Goal: Task Accomplishment & Management: Complete application form

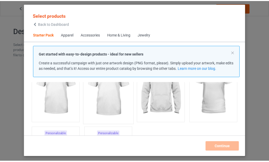
scroll to position [59, 0]
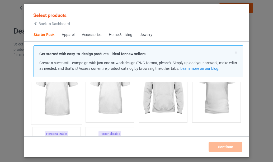
click at [60, 94] on img at bounding box center [57, 90] width 50 height 62
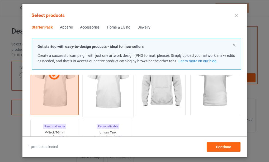
click at [109, 92] on img at bounding box center [108, 83] width 50 height 62
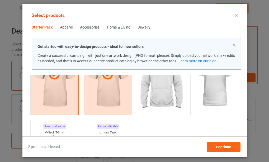
click at [157, 87] on img at bounding box center [161, 83] width 50 height 62
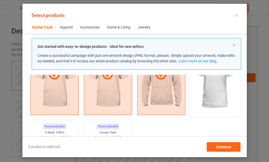
click at [216, 91] on img at bounding box center [215, 83] width 50 height 62
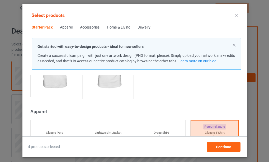
scroll to position [165, 0]
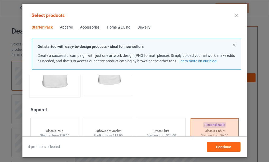
click at [54, 81] on img at bounding box center [55, 63] width 50 height 62
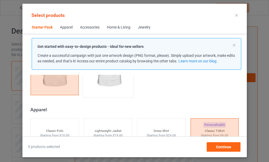
click at [108, 80] on img at bounding box center [108, 63] width 50 height 62
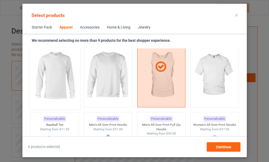
scroll to position [403, 0]
click at [60, 84] on img at bounding box center [55, 75] width 50 height 62
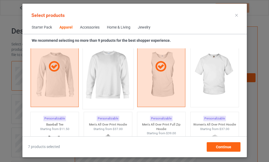
click at [112, 77] on img at bounding box center [108, 75] width 50 height 62
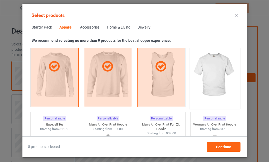
click at [208, 76] on img at bounding box center [215, 75] width 50 height 62
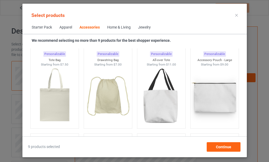
scroll to position [1618, 0]
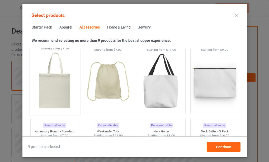
drag, startPoint x: 49, startPoint y: 90, endPoint x: 99, endPoint y: 86, distance: 50.1
click at [49, 90] on img at bounding box center [55, 82] width 50 height 62
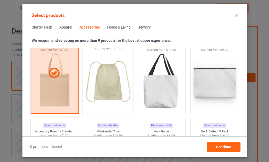
click at [107, 78] on img at bounding box center [108, 82] width 50 height 62
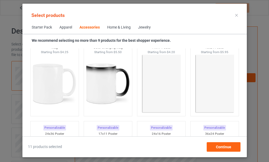
scroll to position [2410, 0]
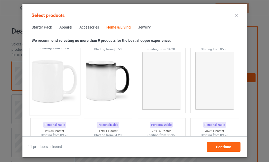
drag, startPoint x: 49, startPoint y: 84, endPoint x: 98, endPoint y: 84, distance: 48.6
click at [50, 84] on img at bounding box center [55, 81] width 50 height 62
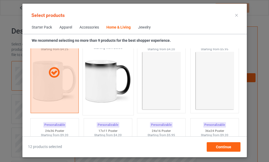
click at [102, 84] on img at bounding box center [108, 81] width 50 height 62
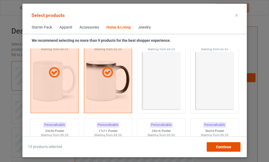
drag, startPoint x: 221, startPoint y: 148, endPoint x: 218, endPoint y: 138, distance: 9.9
click at [221, 147] on span "Continue" at bounding box center [223, 147] width 15 height 4
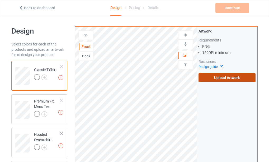
click at [226, 78] on label "Upload Artwork" at bounding box center [227, 77] width 57 height 9
click at [0, 0] on input "Upload Artwork" at bounding box center [0, 0] width 0 height 0
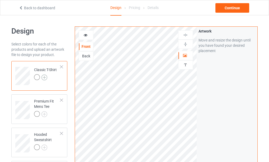
click at [44, 77] on img at bounding box center [44, 77] width 6 height 6
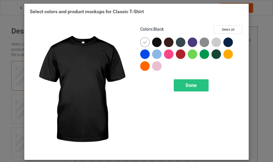
click at [154, 44] on div at bounding box center [157, 43] width 10 height 10
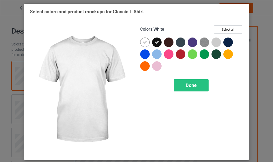
drag, startPoint x: 143, startPoint y: 42, endPoint x: 148, endPoint y: 44, distance: 5.4
click at [144, 42] on icon at bounding box center [145, 42] width 5 height 5
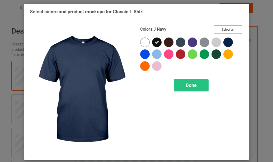
click at [227, 30] on button "Select all" at bounding box center [228, 29] width 29 height 8
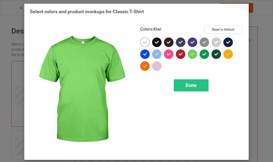
click at [190, 54] on icon at bounding box center [192, 54] width 5 height 5
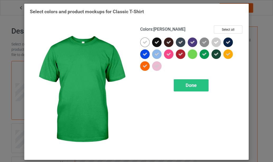
click at [204, 54] on icon at bounding box center [204, 54] width 5 height 5
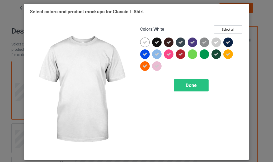
click at [144, 42] on icon at bounding box center [145, 42] width 5 height 5
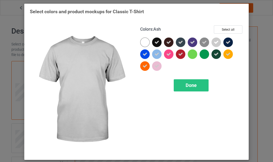
click at [215, 41] on icon at bounding box center [216, 42] width 5 height 5
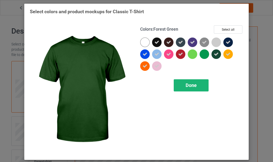
click at [189, 85] on span "Done" at bounding box center [191, 85] width 11 height 6
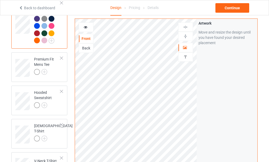
scroll to position [79, 0]
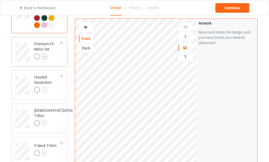
click at [44, 57] on img at bounding box center [44, 57] width 6 height 6
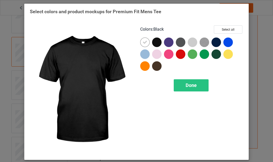
click at [155, 43] on div at bounding box center [157, 43] width 10 height 10
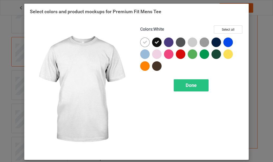
click at [143, 42] on icon at bounding box center [145, 42] width 5 height 5
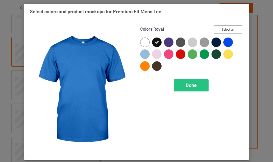
click at [226, 29] on button "Select all" at bounding box center [228, 29] width 29 height 8
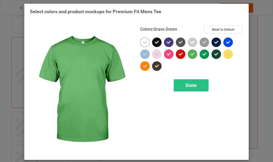
drag, startPoint x: 191, startPoint y: 54, endPoint x: 207, endPoint y: 54, distance: 16.1
click at [191, 54] on icon at bounding box center [192, 54] width 5 height 5
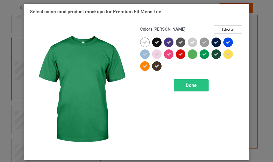
click at [202, 53] on icon at bounding box center [204, 54] width 5 height 5
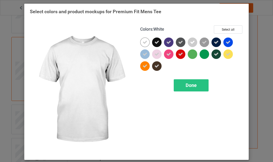
click at [143, 42] on icon at bounding box center [145, 42] width 5 height 5
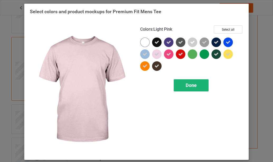
click at [190, 85] on span "Done" at bounding box center [191, 85] width 11 height 6
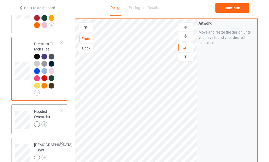
click at [44, 123] on img at bounding box center [44, 124] width 6 height 6
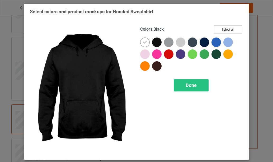
click at [155, 43] on div at bounding box center [157, 43] width 10 height 10
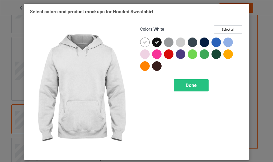
click at [143, 42] on icon at bounding box center [145, 42] width 5 height 5
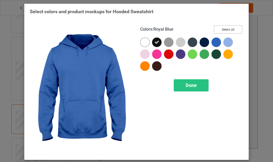
click at [225, 30] on button "Select all" at bounding box center [228, 29] width 29 height 8
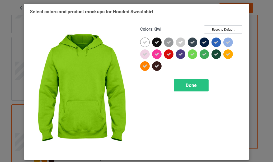
click at [192, 55] on icon at bounding box center [192, 54] width 5 height 5
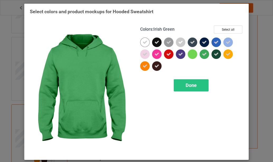
click at [202, 55] on icon at bounding box center [204, 54] width 5 height 5
click at [188, 86] on span "Done" at bounding box center [191, 85] width 11 height 6
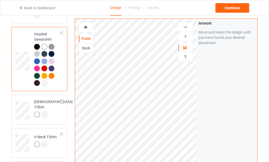
scroll to position [158, 0]
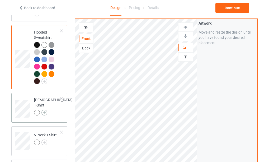
click at [44, 110] on img at bounding box center [44, 113] width 6 height 6
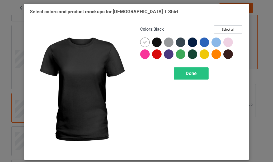
click at [155, 43] on div at bounding box center [157, 43] width 10 height 10
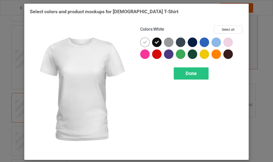
click at [144, 42] on icon at bounding box center [145, 42] width 5 height 5
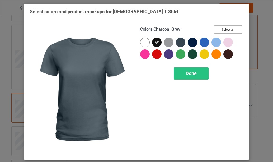
click at [227, 29] on button "Select all" at bounding box center [228, 29] width 29 height 8
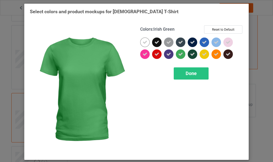
click at [179, 54] on icon at bounding box center [180, 54] width 5 height 5
click at [190, 74] on span "Done" at bounding box center [191, 74] width 11 height 6
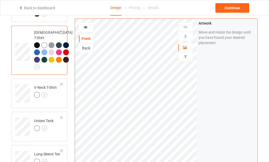
scroll to position [238, 0]
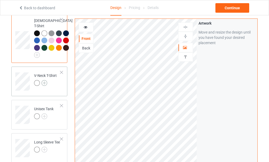
click at [44, 86] on img at bounding box center [44, 83] width 6 height 6
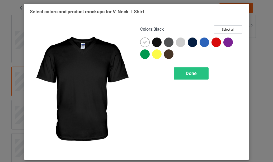
click at [154, 41] on div at bounding box center [157, 43] width 10 height 10
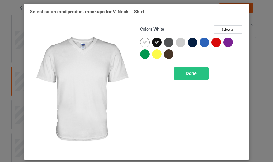
click at [143, 43] on icon at bounding box center [145, 42] width 5 height 5
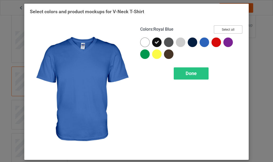
click at [222, 29] on button "Select all" at bounding box center [228, 29] width 29 height 8
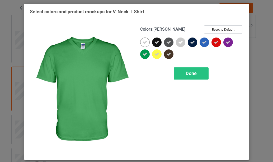
click at [143, 54] on icon at bounding box center [145, 54] width 5 height 5
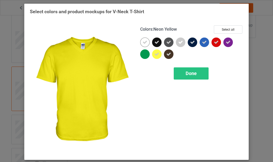
click at [155, 55] on icon at bounding box center [157, 54] width 5 height 5
click at [188, 74] on span "Done" at bounding box center [191, 74] width 11 height 6
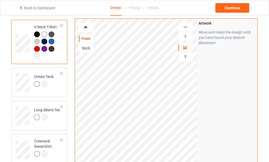
scroll to position [291, 0]
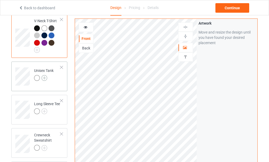
click at [44, 81] on img at bounding box center [44, 78] width 6 height 6
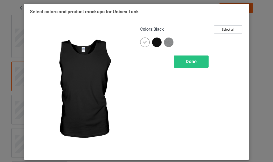
click at [154, 42] on div at bounding box center [157, 43] width 10 height 10
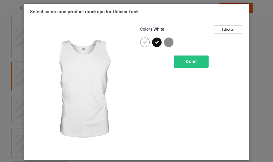
click at [144, 42] on icon at bounding box center [145, 42] width 5 height 5
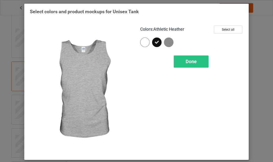
click at [166, 40] on img at bounding box center [169, 43] width 10 height 10
click at [187, 62] on span "Done" at bounding box center [191, 62] width 11 height 6
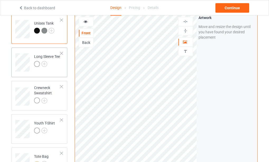
scroll to position [343, 0]
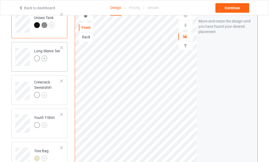
click at [44, 61] on img at bounding box center [44, 58] width 6 height 6
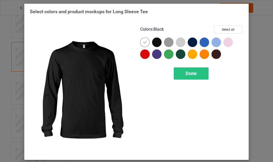
click at [155, 43] on div at bounding box center [157, 43] width 10 height 10
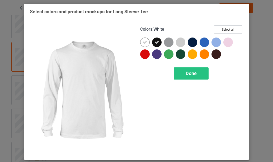
click at [143, 44] on icon at bounding box center [145, 42] width 5 height 5
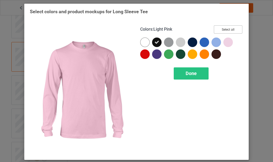
click at [223, 29] on button "Select all" at bounding box center [228, 29] width 29 height 8
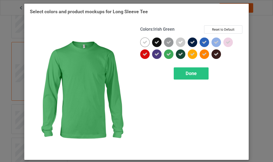
click at [170, 54] on div at bounding box center [169, 54] width 10 height 10
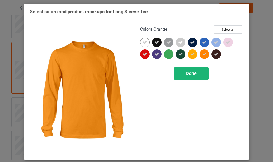
click at [189, 74] on span "Done" at bounding box center [191, 74] width 11 height 6
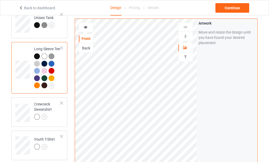
scroll to position [370, 0]
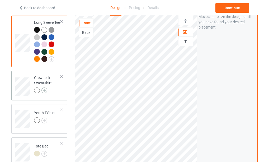
click at [44, 93] on img at bounding box center [44, 90] width 6 height 6
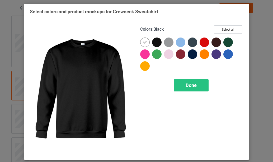
click at [155, 42] on div at bounding box center [157, 43] width 10 height 10
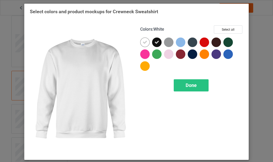
drag, startPoint x: 140, startPoint y: 43, endPoint x: 161, endPoint y: 48, distance: 21.8
click at [141, 43] on div at bounding box center [145, 43] width 10 height 10
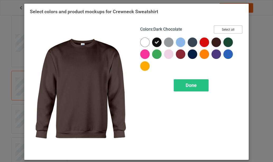
click at [220, 31] on button "Select all" at bounding box center [228, 29] width 29 height 8
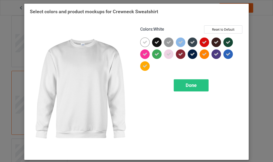
click at [144, 42] on icon at bounding box center [145, 42] width 5 height 5
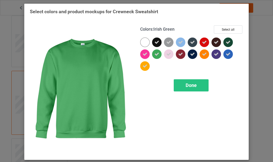
click at [156, 54] on icon at bounding box center [157, 54] width 5 height 5
click at [188, 87] on span "Done" at bounding box center [191, 85] width 11 height 6
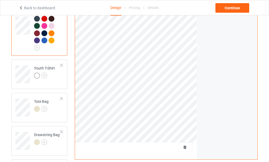
scroll to position [449, 0]
click at [45, 78] on img at bounding box center [44, 75] width 6 height 6
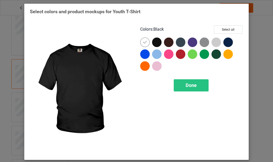
click at [155, 42] on div at bounding box center [157, 43] width 10 height 10
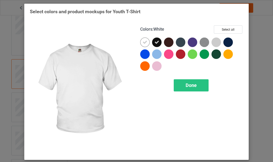
click at [143, 43] on icon at bounding box center [145, 42] width 5 height 5
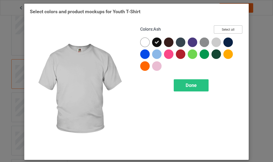
click at [229, 30] on button "Select all" at bounding box center [228, 29] width 29 height 8
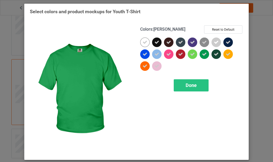
click at [203, 54] on icon at bounding box center [204, 54] width 5 height 5
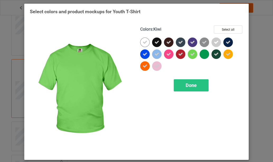
click at [192, 54] on icon at bounding box center [192, 54] width 5 height 5
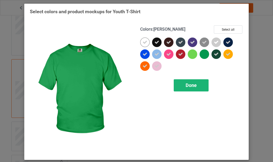
click at [187, 86] on span "Done" at bounding box center [191, 85] width 11 height 6
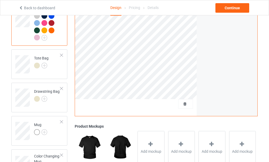
scroll to position [528, 0]
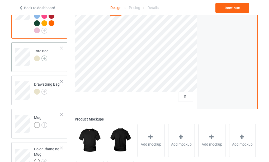
click at [45, 61] on img at bounding box center [44, 58] width 6 height 6
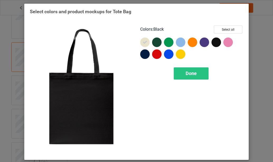
click at [214, 42] on div at bounding box center [217, 43] width 10 height 10
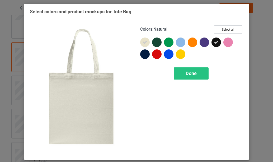
click at [143, 44] on icon at bounding box center [145, 42] width 5 height 5
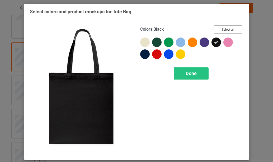
click at [228, 30] on button "Select all" at bounding box center [228, 29] width 29 height 8
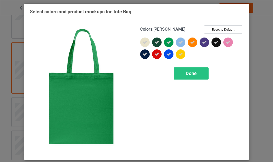
drag, startPoint x: 167, startPoint y: 44, endPoint x: 181, endPoint y: 59, distance: 20.2
click at [167, 44] on icon at bounding box center [168, 42] width 5 height 5
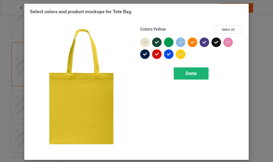
click at [187, 75] on span "Done" at bounding box center [191, 74] width 11 height 6
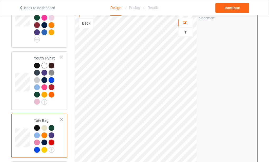
scroll to position [449, 0]
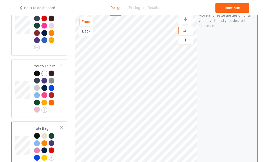
drag, startPoint x: 85, startPoint y: 48, endPoint x: 90, endPoint y: 51, distance: 6.0
click at [85, 34] on div "Back" at bounding box center [86, 31] width 14 height 5
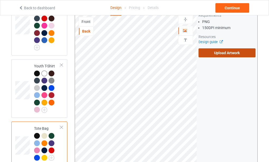
click at [219, 57] on label "Upload Artwork" at bounding box center [227, 52] width 57 height 9
click at [0, 0] on input "Upload Artwork" at bounding box center [0, 0] width 0 height 0
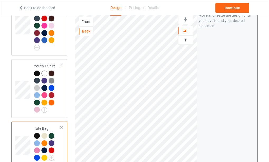
click at [86, 24] on div "Front" at bounding box center [86, 21] width 14 height 5
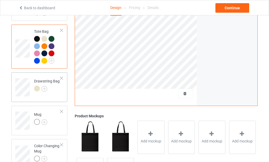
scroll to position [555, 0]
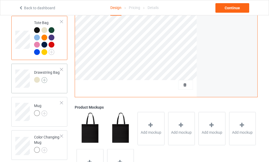
click at [44, 83] on img at bounding box center [44, 80] width 6 height 6
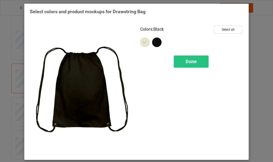
click at [154, 42] on div at bounding box center [157, 43] width 10 height 10
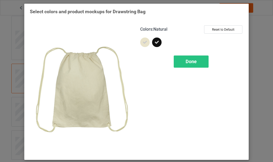
click at [143, 42] on icon at bounding box center [145, 42] width 5 height 5
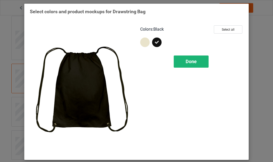
click at [186, 62] on span "Done" at bounding box center [191, 62] width 11 height 6
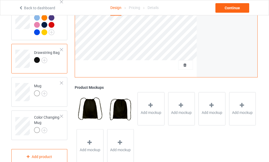
scroll to position [605, 0]
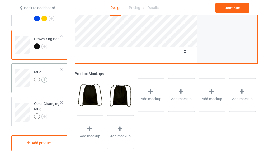
click at [44, 79] on img at bounding box center [44, 80] width 6 height 6
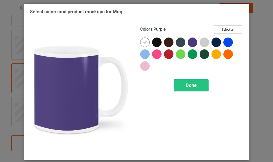
click at [190, 41] on div at bounding box center [193, 43] width 10 height 10
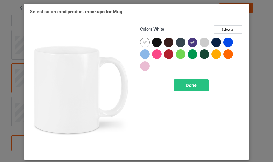
drag, startPoint x: 142, startPoint y: 43, endPoint x: 147, endPoint y: 47, distance: 7.1
click at [143, 43] on icon at bounding box center [145, 42] width 5 height 5
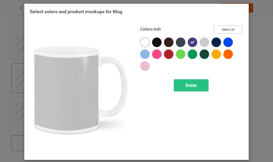
click at [223, 31] on button "Select all" at bounding box center [228, 29] width 29 height 8
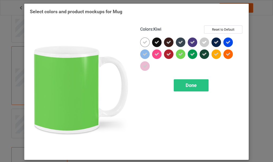
click at [179, 54] on icon at bounding box center [180, 54] width 5 height 5
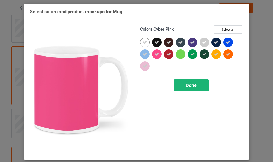
click at [189, 84] on span "Done" at bounding box center [191, 85] width 11 height 6
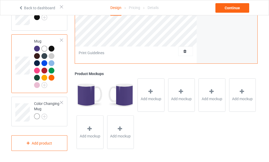
scroll to position [635, 0]
click at [45, 117] on img at bounding box center [44, 117] width 6 height 6
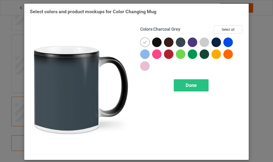
drag, startPoint x: 179, startPoint y: 43, endPoint x: 176, endPoint y: 43, distance: 2.9
click at [179, 43] on div at bounding box center [181, 43] width 10 height 10
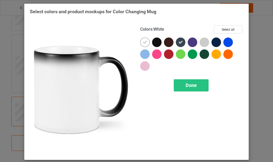
click at [143, 42] on icon at bounding box center [145, 42] width 5 height 5
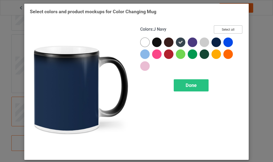
click at [225, 31] on button "Select all" at bounding box center [228, 29] width 29 height 8
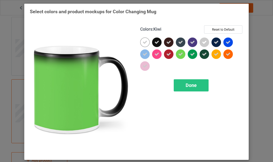
click at [178, 54] on icon at bounding box center [180, 54] width 5 height 5
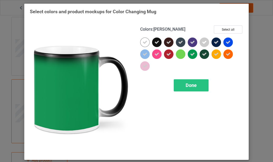
click at [192, 54] on icon at bounding box center [192, 54] width 5 height 5
click at [190, 85] on span "Done" at bounding box center [191, 85] width 11 height 6
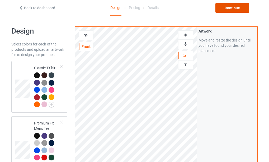
click at [229, 8] on div "Continue" at bounding box center [233, 8] width 34 height 10
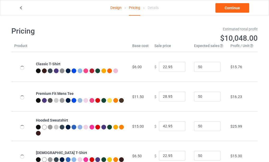
type input "26.95"
type input "32.95"
type input "46.95"
type input "26.95"
type input "30.95"
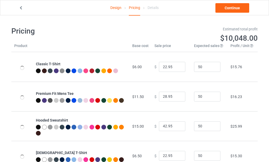
type input "28.95"
type input "31.95"
type input "39.95"
type input "26.95"
type input "23.95"
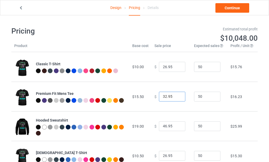
click at [177, 99] on input "32.95" at bounding box center [172, 97] width 26 height 10
click at [176, 98] on input "31.95" at bounding box center [172, 97] width 26 height 10
type input "30.95"
click at [176, 98] on input "30.95" at bounding box center [172, 97] width 26 height 10
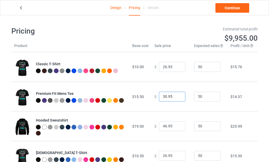
scroll to position [26, 0]
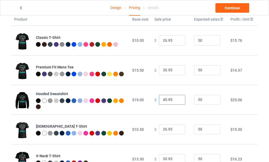
click at [177, 101] on input "45.95" at bounding box center [172, 100] width 26 height 10
click at [177, 101] on input "44.95" at bounding box center [172, 100] width 26 height 10
click at [177, 101] on input "43.95" at bounding box center [172, 100] width 26 height 10
click at [177, 101] on input "42.95" at bounding box center [172, 100] width 26 height 10
click at [177, 101] on input "41.95" at bounding box center [172, 100] width 26 height 10
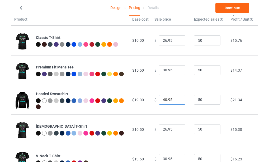
click at [177, 101] on input "40.95" at bounding box center [172, 100] width 26 height 10
click at [177, 101] on input "39.95" at bounding box center [172, 100] width 26 height 10
click at [177, 101] on input "38.95" at bounding box center [172, 100] width 26 height 10
click at [177, 101] on input "37.95" at bounding box center [172, 100] width 26 height 10
click at [177, 101] on input "36.95" at bounding box center [172, 100] width 26 height 10
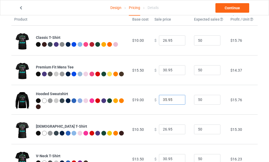
click at [177, 101] on input "35.95" at bounding box center [172, 100] width 26 height 10
type input "34.95"
click at [177, 101] on input "34.95" at bounding box center [172, 100] width 26 height 10
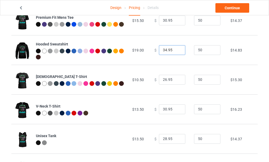
scroll to position [79, 0]
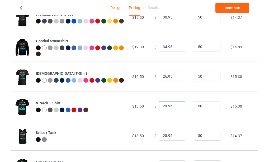
type input "29.95"
click at [176, 107] on input "29.95" at bounding box center [172, 106] width 26 height 10
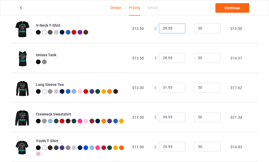
scroll to position [158, 0]
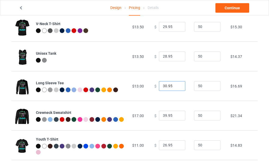
click at [176, 87] on input "30.95" at bounding box center [172, 86] width 26 height 10
click at [176, 87] on input "29.95" at bounding box center [172, 86] width 26 height 10
type input "28.95"
click at [176, 87] on input "28.95" at bounding box center [172, 86] width 26 height 10
click at [176, 116] on input "38.95" at bounding box center [172, 116] width 26 height 10
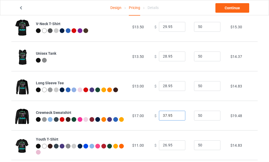
click at [176, 116] on input "37.95" at bounding box center [172, 116] width 26 height 10
click at [176, 116] on input "36.95" at bounding box center [172, 116] width 26 height 10
click at [176, 116] on input "35.95" at bounding box center [172, 116] width 26 height 10
click at [176, 116] on input "34.95" at bounding box center [172, 116] width 26 height 10
click at [176, 116] on input "33.95" at bounding box center [172, 116] width 26 height 10
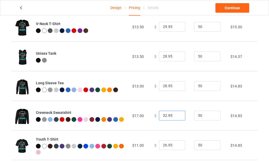
type input "32.95"
click at [176, 116] on input "32.95" at bounding box center [172, 116] width 26 height 10
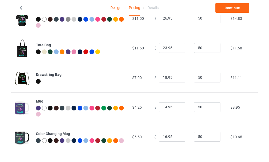
scroll to position [286, 0]
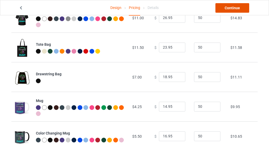
click at [232, 9] on link "Continue" at bounding box center [233, 8] width 34 height 10
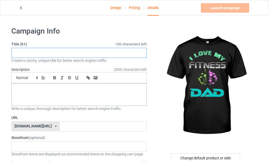
click at [32, 52] on input "text" at bounding box center [79, 53] width 136 height 10
type input "I love my fitness dad gym fitness lifestyle"
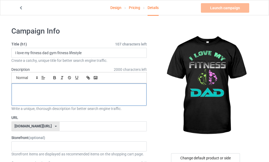
click at [76, 94] on div at bounding box center [79, 94] width 135 height 22
click at [47, 95] on div at bounding box center [79, 94] width 135 height 22
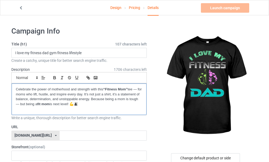
click at [127, 89] on strong "“Fitness Mom”" at bounding box center [115, 89] width 24 height 4
click at [51, 104] on p "Celebrate the power of motherhood and strength with this “Fitness dad” tee — fo…" at bounding box center [79, 97] width 127 height 20
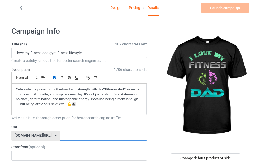
click at [65, 137] on input "text" at bounding box center [103, 135] width 87 height 10
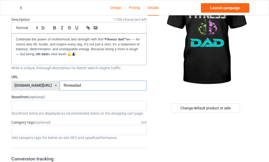
scroll to position [53, 0]
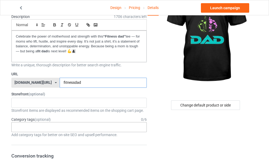
type input "fitnessdad"
click at [64, 126] on div "Age > [DEMOGRAPHIC_DATA] > 1 Age > [DEMOGRAPHIC_DATA] Months > 1 Month Age > [D…" at bounding box center [79, 127] width 136 height 10
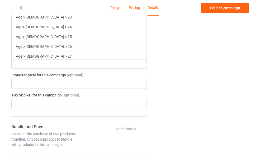
scroll to position [370, 0]
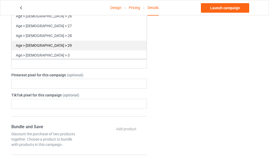
click at [46, 46] on div "Age > [DEMOGRAPHIC_DATA] > 29" at bounding box center [79, 45] width 135 height 10
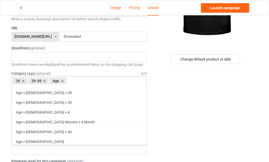
scroll to position [519, 0]
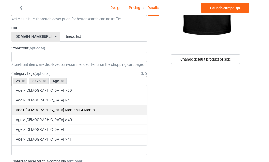
drag, startPoint x: 52, startPoint y: 118, endPoint x: 61, endPoint y: 112, distance: 10.6
click at [52, 118] on div "Age > [DEMOGRAPHIC_DATA] > 40" at bounding box center [79, 120] width 135 height 10
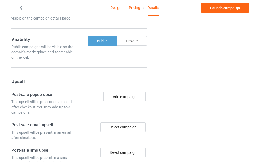
scroll to position [337, 0]
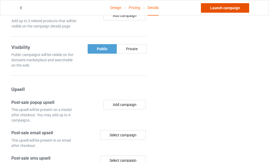
click at [227, 8] on link "Launch campaign" at bounding box center [225, 8] width 48 height 10
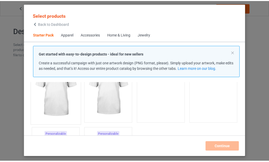
scroll to position [60, 0]
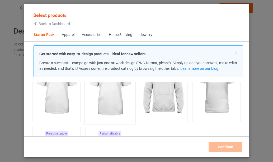
drag, startPoint x: 58, startPoint y: 95, endPoint x: 94, endPoint y: 98, distance: 36.3
click at [58, 95] on img at bounding box center [56, 89] width 47 height 59
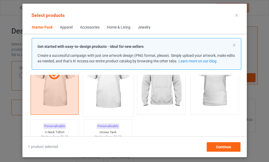
click at [112, 95] on img at bounding box center [108, 83] width 50 height 62
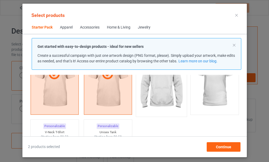
click at [165, 89] on img at bounding box center [161, 83] width 50 height 62
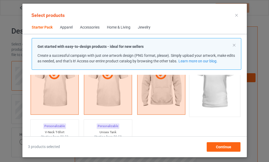
click at [204, 88] on img at bounding box center [215, 83] width 50 height 62
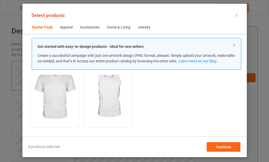
scroll to position [139, 0]
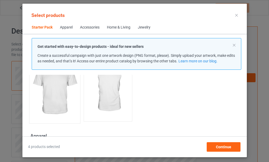
click at [55, 96] on img at bounding box center [55, 89] width 50 height 62
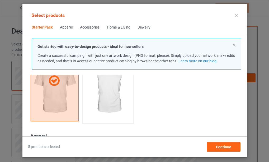
click at [104, 95] on img at bounding box center [108, 89] width 50 height 62
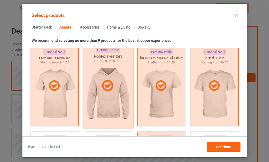
scroll to position [377, 0]
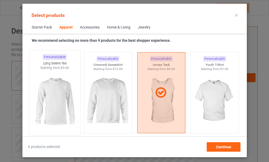
click at [56, 98] on img at bounding box center [55, 101] width 50 height 62
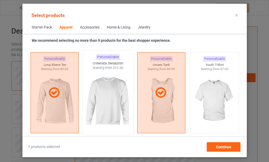
click at [102, 99] on img at bounding box center [108, 101] width 50 height 62
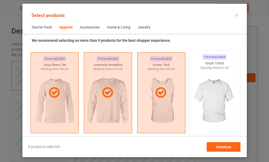
click at [205, 98] on img at bounding box center [215, 101] width 50 height 62
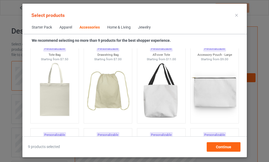
scroll to position [1618, 0]
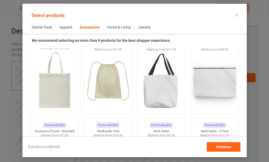
click at [55, 93] on img at bounding box center [55, 81] width 50 height 62
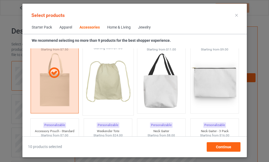
click at [113, 87] on img at bounding box center [108, 81] width 50 height 62
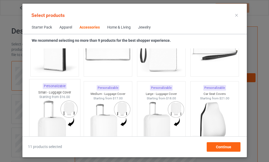
scroll to position [2305, 0]
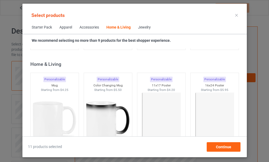
scroll to position [2411, 0]
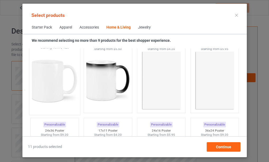
click at [46, 83] on img at bounding box center [55, 81] width 50 height 62
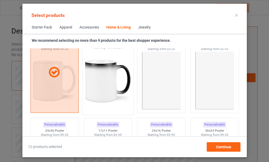
click at [106, 83] on img at bounding box center [108, 81] width 50 height 62
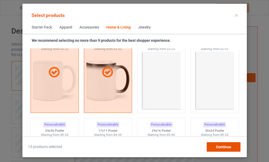
click at [221, 145] on span "Continue" at bounding box center [223, 147] width 15 height 4
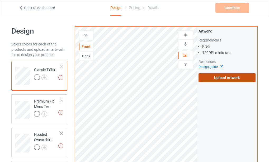
click at [224, 77] on label "Upload Artwork" at bounding box center [227, 77] width 57 height 9
click at [0, 0] on input "Upload Artwork" at bounding box center [0, 0] width 0 height 0
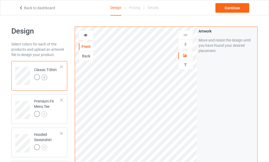
click at [45, 77] on img at bounding box center [44, 77] width 6 height 6
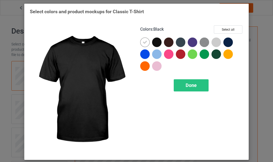
click at [156, 41] on div at bounding box center [157, 43] width 10 height 10
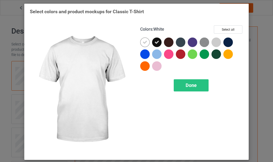
drag, startPoint x: 143, startPoint y: 45, endPoint x: 182, endPoint y: 40, distance: 39.4
click at [143, 44] on icon at bounding box center [145, 42] width 5 height 5
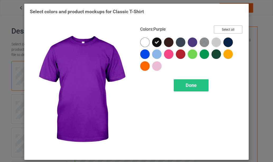
drag, startPoint x: 227, startPoint y: 30, endPoint x: 218, endPoint y: 33, distance: 8.6
click at [228, 30] on button "Select all" at bounding box center [228, 29] width 29 height 8
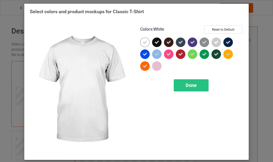
click at [144, 43] on icon at bounding box center [145, 42] width 5 height 5
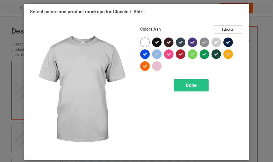
click at [216, 41] on icon at bounding box center [216, 42] width 5 height 5
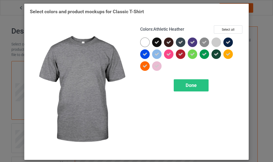
click at [204, 42] on icon at bounding box center [204, 42] width 5 height 5
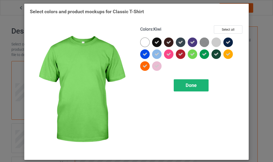
click at [189, 84] on span "Done" at bounding box center [191, 85] width 11 height 6
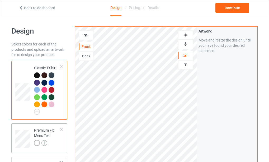
click at [45, 143] on img at bounding box center [44, 143] width 6 height 6
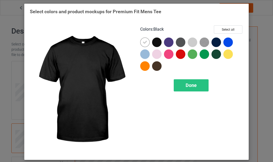
click at [156, 41] on div at bounding box center [157, 43] width 10 height 10
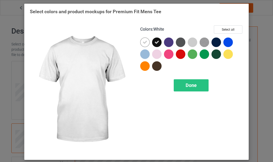
click at [143, 43] on icon at bounding box center [145, 42] width 5 height 5
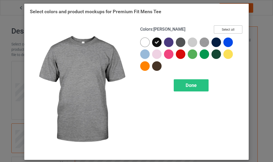
click at [228, 30] on button "Select all" at bounding box center [228, 29] width 29 height 8
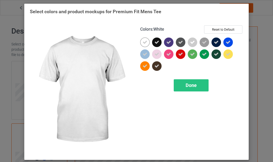
click at [144, 43] on icon at bounding box center [145, 42] width 5 height 5
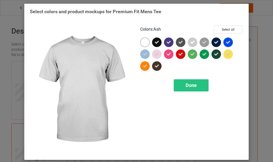
drag, startPoint x: 190, startPoint y: 42, endPoint x: 202, endPoint y: 42, distance: 12.2
click at [190, 42] on icon at bounding box center [192, 42] width 5 height 5
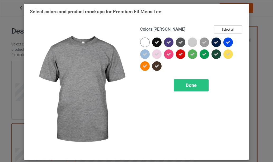
click at [203, 41] on icon at bounding box center [204, 42] width 5 height 5
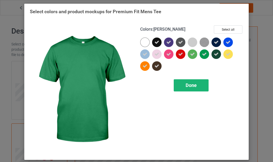
click at [187, 85] on span "Done" at bounding box center [191, 85] width 11 height 6
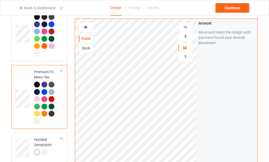
scroll to position [79, 0]
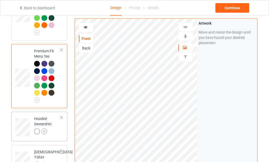
click at [44, 131] on img at bounding box center [44, 131] width 6 height 6
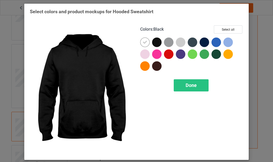
click at [155, 42] on div at bounding box center [157, 43] width 10 height 10
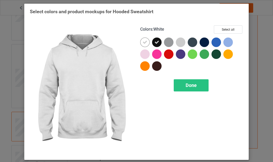
click at [143, 44] on icon at bounding box center [145, 42] width 5 height 5
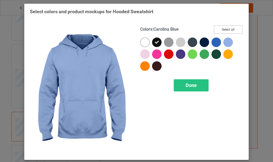
drag, startPoint x: 219, startPoint y: 31, endPoint x: 203, endPoint y: 34, distance: 16.7
click at [221, 30] on button "Select all" at bounding box center [228, 29] width 29 height 8
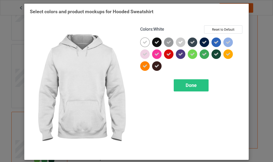
click at [145, 42] on icon at bounding box center [145, 42] width 5 height 5
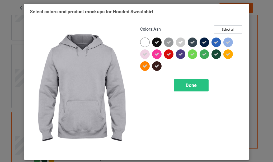
click at [179, 42] on icon at bounding box center [180, 42] width 5 height 5
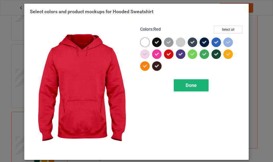
click at [190, 85] on span "Done" at bounding box center [191, 85] width 11 height 6
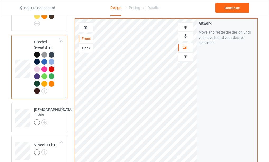
scroll to position [158, 0]
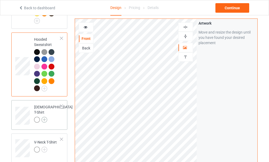
click at [46, 117] on img at bounding box center [44, 120] width 6 height 6
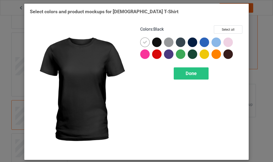
click at [156, 42] on div at bounding box center [157, 43] width 10 height 10
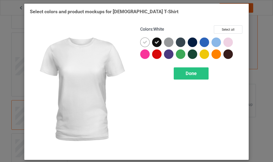
click at [145, 42] on icon at bounding box center [145, 42] width 5 height 5
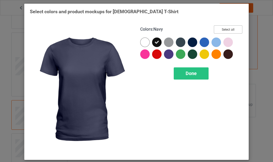
drag, startPoint x: 229, startPoint y: 28, endPoint x: 203, endPoint y: 32, distance: 26.1
click at [229, 27] on button "Select all" at bounding box center [228, 29] width 29 height 8
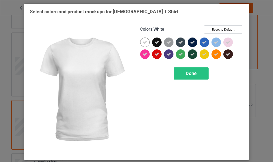
click at [143, 42] on icon at bounding box center [145, 42] width 5 height 5
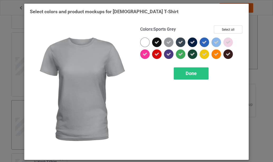
click at [166, 41] on icon at bounding box center [168, 42] width 5 height 5
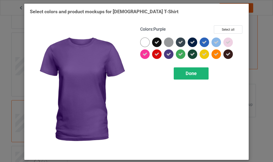
click at [189, 74] on span "Done" at bounding box center [191, 74] width 11 height 6
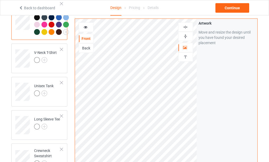
scroll to position [264, 0]
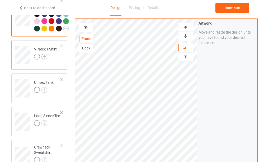
click at [43, 59] on img at bounding box center [44, 57] width 6 height 6
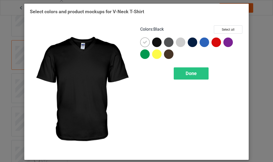
drag, startPoint x: 155, startPoint y: 43, endPoint x: 143, endPoint y: 44, distance: 11.6
click at [155, 43] on div at bounding box center [157, 43] width 10 height 10
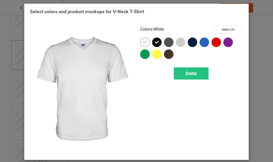
drag, startPoint x: 143, startPoint y: 42, endPoint x: 175, endPoint y: 39, distance: 32.7
click at [148, 42] on div at bounding box center [145, 43] width 10 height 10
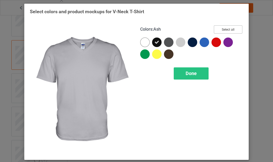
click at [222, 30] on button "Select all" at bounding box center [228, 29] width 29 height 8
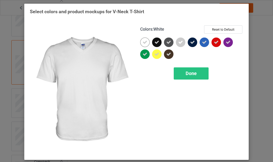
click at [144, 44] on icon at bounding box center [145, 42] width 5 height 5
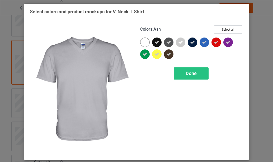
click at [178, 43] on icon at bounding box center [180, 42] width 5 height 5
click at [188, 74] on span "Done" at bounding box center [191, 74] width 11 height 6
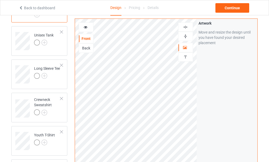
scroll to position [343, 0]
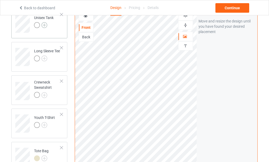
click at [43, 28] on img at bounding box center [44, 25] width 6 height 6
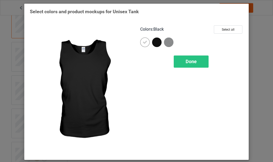
drag, startPoint x: 155, startPoint y: 43, endPoint x: 160, endPoint y: 44, distance: 4.8
click at [157, 43] on div at bounding box center [157, 43] width 10 height 10
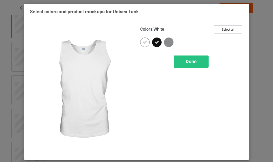
drag, startPoint x: 143, startPoint y: 42, endPoint x: 146, endPoint y: 44, distance: 3.9
click at [144, 42] on icon at bounding box center [145, 42] width 5 height 5
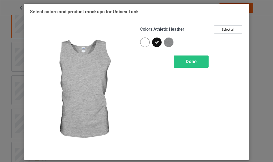
click at [166, 43] on img at bounding box center [169, 43] width 10 height 10
click at [193, 62] on span "Done" at bounding box center [191, 62] width 11 height 6
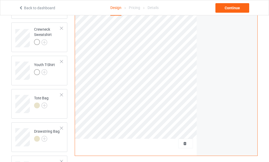
scroll to position [370, 0]
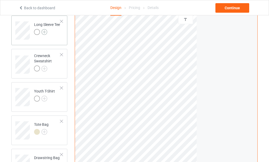
click at [44, 35] on img at bounding box center [44, 32] width 6 height 6
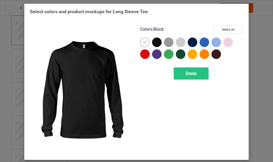
click at [155, 43] on div at bounding box center [157, 43] width 10 height 10
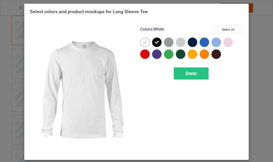
click at [143, 42] on icon at bounding box center [145, 42] width 5 height 5
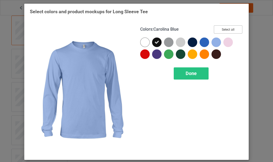
click at [223, 30] on button "Select all" at bounding box center [228, 29] width 29 height 8
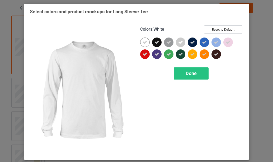
click at [144, 44] on icon at bounding box center [145, 42] width 5 height 5
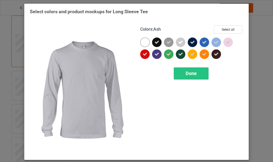
click at [180, 41] on icon at bounding box center [180, 42] width 5 height 5
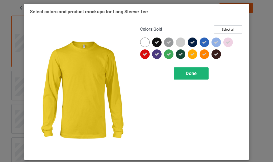
click at [189, 73] on span "Done" at bounding box center [191, 74] width 11 height 6
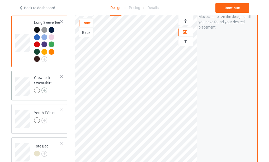
click at [44, 93] on img at bounding box center [44, 90] width 6 height 6
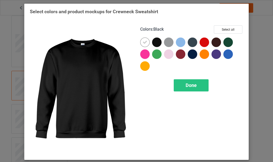
click at [156, 41] on div at bounding box center [157, 43] width 10 height 10
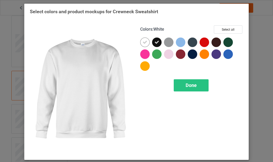
click at [143, 41] on icon at bounding box center [145, 42] width 5 height 5
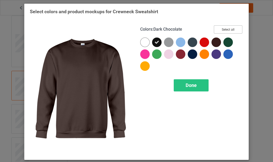
drag, startPoint x: 227, startPoint y: 31, endPoint x: 180, endPoint y: 39, distance: 47.7
click at [226, 31] on button "Select all" at bounding box center [228, 29] width 29 height 8
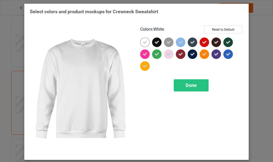
click at [143, 43] on icon at bounding box center [145, 42] width 5 height 5
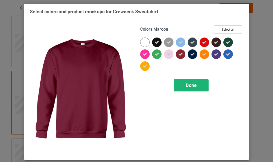
click at [187, 86] on span "Done" at bounding box center [191, 85] width 11 height 6
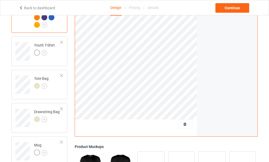
scroll to position [475, 0]
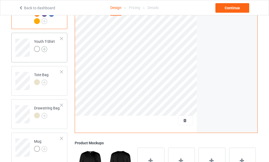
click at [45, 52] on img at bounding box center [44, 49] width 6 height 6
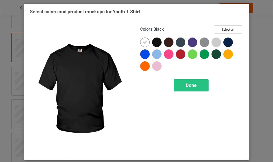
click at [155, 42] on div at bounding box center [157, 43] width 10 height 10
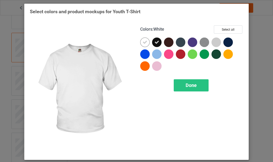
click at [144, 42] on icon at bounding box center [145, 42] width 5 height 5
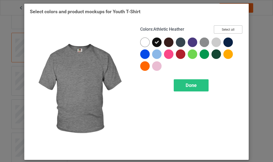
click at [220, 30] on button "Select all" at bounding box center [228, 29] width 29 height 8
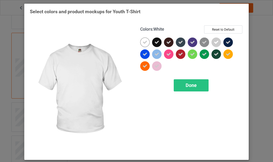
drag, startPoint x: 144, startPoint y: 43, endPoint x: 188, endPoint y: 44, distance: 43.9
click at [144, 43] on icon at bounding box center [145, 42] width 5 height 5
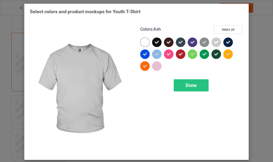
click at [214, 42] on icon at bounding box center [216, 42] width 5 height 5
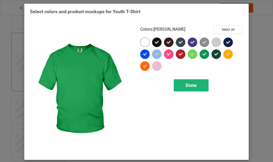
click at [189, 85] on span "Done" at bounding box center [191, 85] width 11 height 6
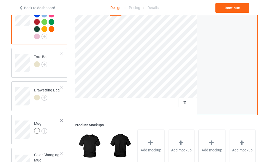
scroll to position [528, 0]
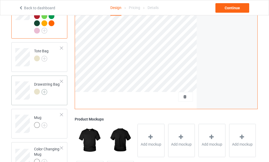
click at [44, 95] on img at bounding box center [44, 92] width 6 height 6
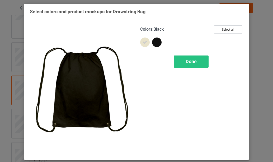
click at [155, 41] on div at bounding box center [157, 43] width 10 height 10
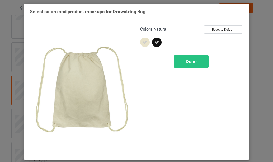
drag, startPoint x: 143, startPoint y: 43, endPoint x: 160, endPoint y: 53, distance: 20.3
click at [144, 43] on icon at bounding box center [145, 42] width 5 height 5
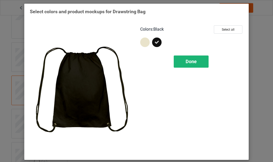
click at [188, 61] on span "Done" at bounding box center [191, 62] width 11 height 6
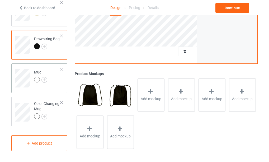
scroll to position [591, 0]
click at [43, 79] on img at bounding box center [44, 80] width 6 height 6
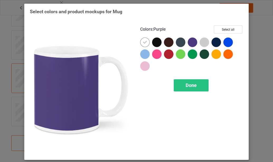
drag, startPoint x: 190, startPoint y: 41, endPoint x: 164, endPoint y: 45, distance: 27.0
click at [190, 42] on div at bounding box center [193, 43] width 10 height 10
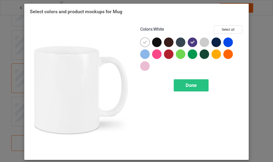
drag, startPoint x: 143, startPoint y: 42, endPoint x: 161, endPoint y: 51, distance: 20.3
click at [144, 42] on icon at bounding box center [145, 42] width 5 height 5
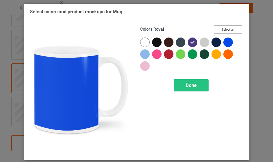
click at [228, 29] on button "Select all" at bounding box center [228, 29] width 29 height 8
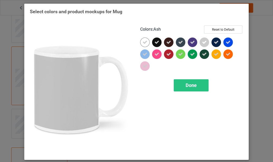
click at [202, 43] on icon at bounding box center [204, 42] width 5 height 5
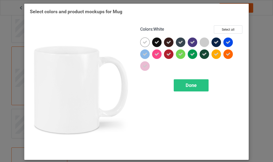
drag, startPoint x: 145, startPoint y: 42, endPoint x: 133, endPoint y: 71, distance: 31.4
click at [145, 42] on icon at bounding box center [145, 42] width 5 height 5
click at [190, 85] on span "Done" at bounding box center [191, 85] width 11 height 6
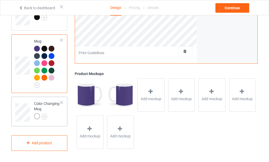
scroll to position [620, 0]
click at [45, 115] on img at bounding box center [44, 117] width 6 height 6
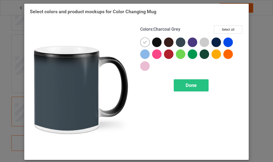
drag, startPoint x: 178, startPoint y: 42, endPoint x: 169, endPoint y: 44, distance: 9.2
click at [179, 42] on div at bounding box center [181, 43] width 10 height 10
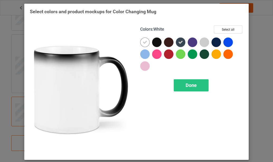
click at [144, 43] on icon at bounding box center [145, 42] width 5 height 5
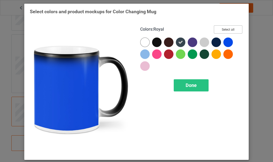
drag, startPoint x: 225, startPoint y: 30, endPoint x: 177, endPoint y: 46, distance: 51.0
click at [226, 30] on button "Select all" at bounding box center [228, 29] width 29 height 8
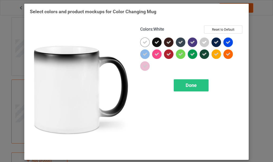
click at [142, 47] on div at bounding box center [145, 43] width 10 height 10
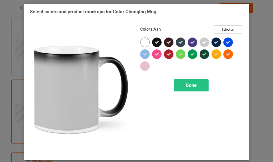
click at [202, 42] on icon at bounding box center [204, 42] width 5 height 5
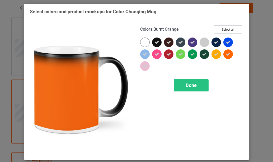
drag, startPoint x: 190, startPoint y: 85, endPoint x: 172, endPoint y: 82, distance: 17.7
click at [189, 85] on span "Done" at bounding box center [191, 85] width 11 height 6
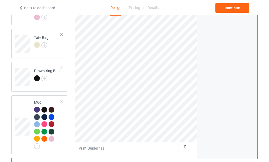
scroll to position [541, 0]
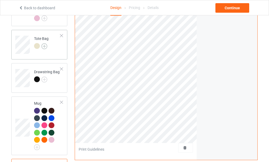
click at [46, 49] on img at bounding box center [44, 46] width 6 height 6
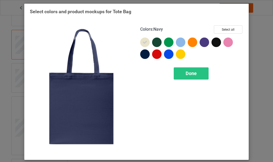
click at [145, 56] on div at bounding box center [145, 54] width 10 height 10
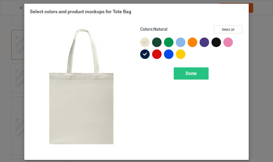
click at [144, 44] on icon at bounding box center [145, 42] width 5 height 5
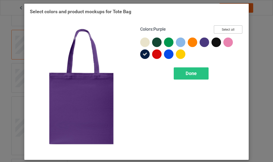
click at [229, 31] on button "Select all" at bounding box center [228, 29] width 29 height 8
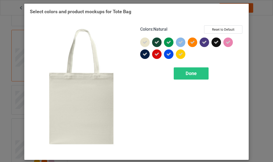
click at [144, 43] on icon at bounding box center [145, 42] width 5 height 5
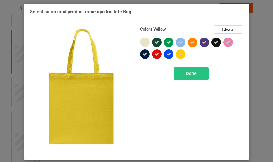
click at [182, 53] on div at bounding box center [181, 54] width 10 height 10
click at [180, 55] on div at bounding box center [181, 54] width 10 height 10
click at [190, 74] on span "Done" at bounding box center [191, 74] width 11 height 6
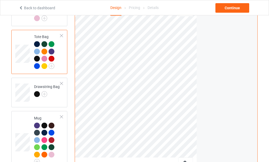
drag, startPoint x: 88, startPoint y: 20, endPoint x: 89, endPoint y: 23, distance: 3.2
click at [89, 6] on div "Back" at bounding box center [86, 2] width 14 height 5
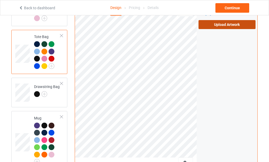
click at [225, 29] on label "Upload Artwork" at bounding box center [227, 24] width 57 height 9
click at [0, 0] on input "Upload Artwork" at bounding box center [0, 0] width 0 height 0
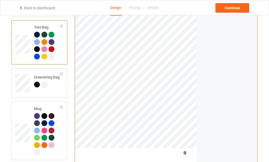
scroll to position [488, 0]
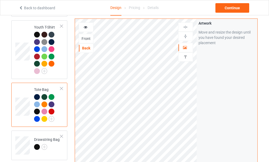
click at [85, 39] on div "Front" at bounding box center [86, 38] width 14 height 5
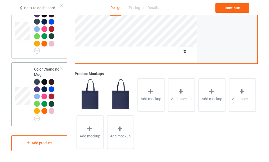
scroll to position [669, 0]
click at [37, 117] on img at bounding box center [37, 118] width 6 height 6
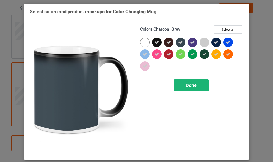
click at [188, 87] on span "Done" at bounding box center [191, 85] width 11 height 6
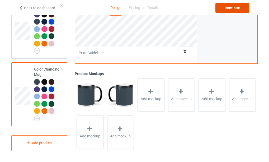
click at [234, 7] on div "Continue" at bounding box center [233, 8] width 34 height 10
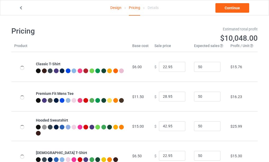
type input "26.95"
type input "32.95"
type input "46.95"
type input "26.95"
type input "30.95"
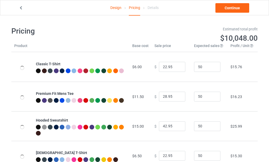
type input "28.95"
type input "31.95"
type input "39.95"
type input "26.95"
type input "23.95"
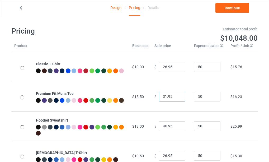
click at [176, 98] on input "31.95" at bounding box center [172, 97] width 26 height 10
type input "30.95"
click at [176, 98] on input "30.95" at bounding box center [172, 97] width 26 height 10
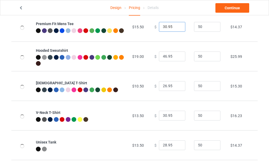
scroll to position [79, 0]
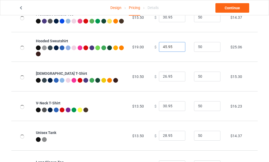
click at [176, 49] on input "45.95" at bounding box center [172, 47] width 26 height 10
click at [176, 49] on input "44.95" at bounding box center [172, 47] width 26 height 10
click at [177, 49] on input "43.95" at bounding box center [172, 47] width 26 height 10
click at [177, 49] on input "42.95" at bounding box center [172, 47] width 26 height 10
click at [177, 49] on input "41.95" at bounding box center [172, 47] width 26 height 10
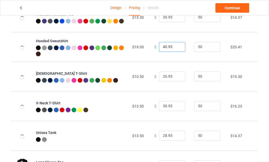
click at [177, 49] on input "40.95" at bounding box center [172, 47] width 26 height 10
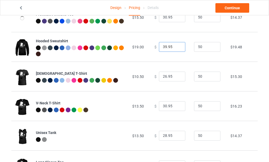
click at [177, 49] on input "39.95" at bounding box center [172, 47] width 26 height 10
click at [177, 49] on input "38.95" at bounding box center [172, 47] width 26 height 10
click at [177, 49] on input "37.95" at bounding box center [172, 47] width 26 height 10
click at [177, 49] on input "36.95" at bounding box center [172, 47] width 26 height 10
click at [177, 49] on input "35.95" at bounding box center [172, 47] width 26 height 10
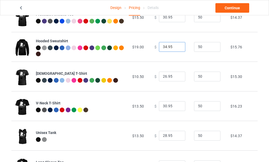
type input "34.95"
click at [177, 49] on input "34.95" at bounding box center [172, 47] width 26 height 10
click at [176, 108] on input "29.95" at bounding box center [172, 106] width 26 height 10
type input "28.95"
click at [176, 108] on input "28.95" at bounding box center [172, 106] width 26 height 10
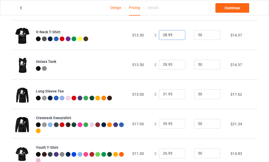
scroll to position [158, 0]
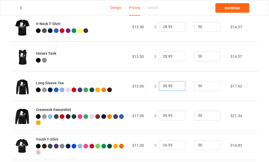
click at [176, 87] on input "30.95" at bounding box center [172, 86] width 26 height 10
click at [176, 87] on input "29.95" at bounding box center [172, 86] width 26 height 10
type input "28.95"
click at [176, 87] on input "28.95" at bounding box center [172, 86] width 26 height 10
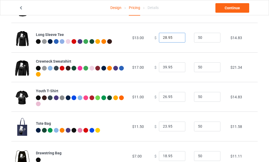
scroll to position [211, 0]
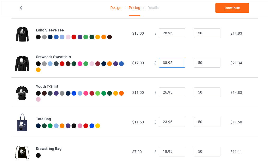
click at [176, 64] on input "38.95" at bounding box center [172, 63] width 26 height 10
click at [176, 64] on input "37.95" at bounding box center [172, 63] width 26 height 10
click at [176, 64] on input "36.95" at bounding box center [172, 63] width 26 height 10
click at [176, 64] on input "35.95" at bounding box center [172, 63] width 26 height 10
click at [176, 64] on input "34.95" at bounding box center [172, 63] width 26 height 10
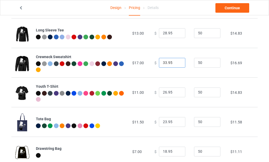
click at [176, 64] on input "33.95" at bounding box center [172, 63] width 26 height 10
type input "32.95"
click at [176, 64] on input "32.95" at bounding box center [172, 63] width 26 height 10
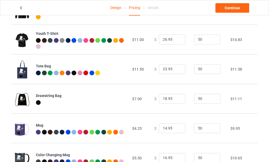
scroll to position [286, 0]
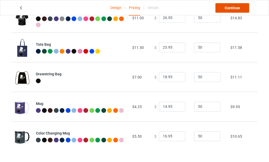
click at [232, 8] on link "Continue" at bounding box center [233, 8] width 34 height 10
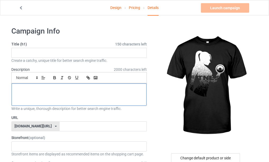
click at [70, 96] on div at bounding box center [79, 94] width 135 height 22
click at [52, 91] on p at bounding box center [79, 89] width 127 height 5
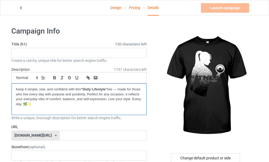
click at [92, 88] on strong "“Daily Lifestyle”" at bounding box center [94, 89] width 26 height 4
click at [96, 89] on strong "Lifestyle”" at bounding box center [89, 89] width 16 height 4
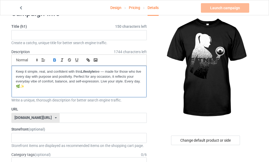
scroll to position [26, 0]
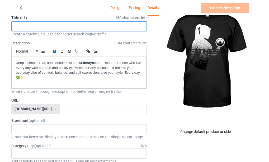
click at [60, 27] on input "text" at bounding box center [79, 26] width 136 height 10
type input "Fitness gym lifestyle workout never give up"
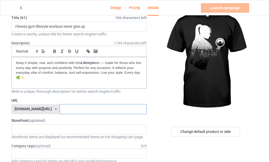
click at [60, 108] on input "text" at bounding box center [103, 109] width 87 height 10
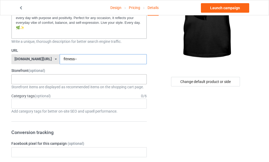
scroll to position [79, 0]
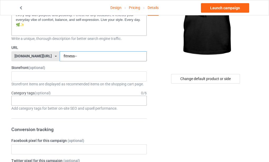
type input "fitness--"
click at [47, 100] on div "Age > [DEMOGRAPHIC_DATA] > 1 Age > [DEMOGRAPHIC_DATA] Months > 1 Month Age > [D…" at bounding box center [79, 101] width 136 height 10
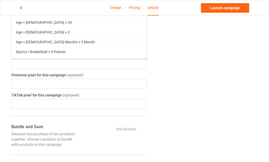
scroll to position [396, 0]
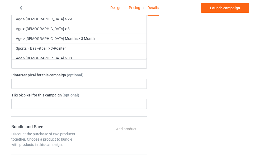
drag, startPoint x: 41, startPoint y: 56, endPoint x: 63, endPoint y: 42, distance: 25.4
click at [41, 56] on div "Age > [DEMOGRAPHIC_DATA] > 30" at bounding box center [79, 58] width 135 height 10
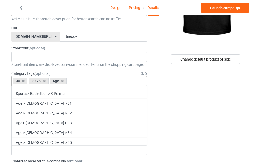
scroll to position [466, 0]
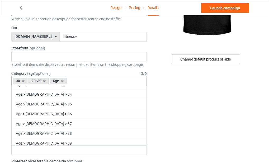
drag, startPoint x: 39, startPoint y: 143, endPoint x: 46, endPoint y: 138, distance: 8.8
click at [38, 142] on div "Age > [DEMOGRAPHIC_DATA] > 39" at bounding box center [79, 143] width 135 height 10
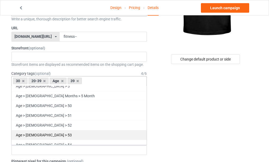
scroll to position [651, 0]
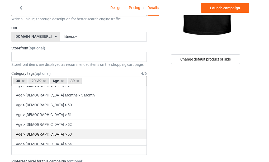
click at [41, 134] on div "Age > [DEMOGRAPHIC_DATA] > 53" at bounding box center [79, 134] width 135 height 10
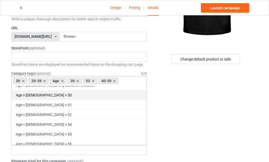
scroll to position [641, 0]
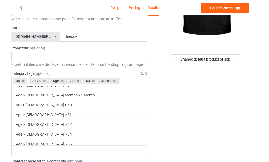
drag, startPoint x: 181, startPoint y: 92, endPoint x: 178, endPoint y: 96, distance: 5.2
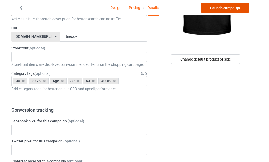
click at [223, 8] on link "Launch campaign" at bounding box center [225, 8] width 48 height 10
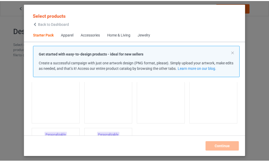
scroll to position [60, 0]
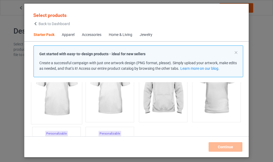
click at [53, 94] on img at bounding box center [57, 90] width 50 height 62
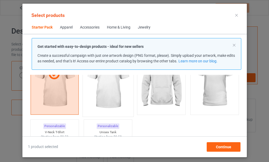
click at [107, 95] on img at bounding box center [108, 83] width 50 height 62
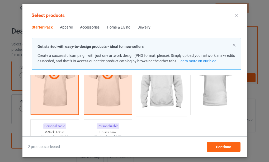
click at [164, 90] on img at bounding box center [161, 83] width 50 height 62
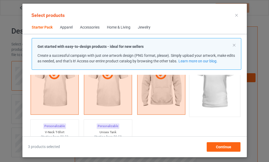
click at [212, 90] on img at bounding box center [215, 83] width 50 height 62
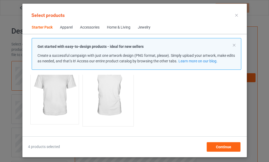
scroll to position [139, 0]
click at [57, 97] on img at bounding box center [55, 89] width 50 height 62
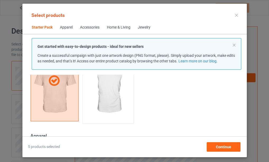
click at [114, 95] on img at bounding box center [108, 89] width 50 height 62
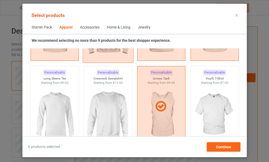
scroll to position [377, 0]
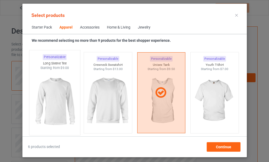
click at [59, 98] on img at bounding box center [55, 101] width 50 height 62
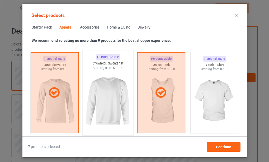
click at [101, 99] on img at bounding box center [108, 101] width 50 height 62
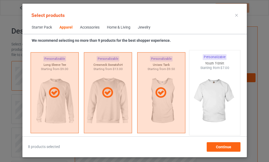
click at [214, 96] on img at bounding box center [215, 101] width 50 height 62
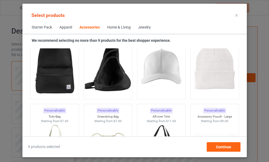
scroll to position [1592, 0]
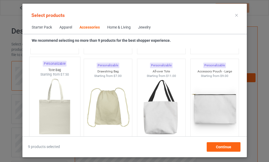
click at [54, 106] on img at bounding box center [55, 108] width 50 height 62
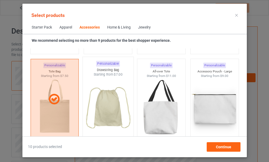
click at [111, 105] on img at bounding box center [108, 108] width 50 height 62
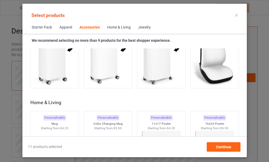
scroll to position [2411, 0]
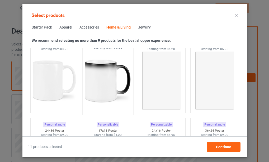
drag, startPoint x: 46, startPoint y: 85, endPoint x: 101, endPoint y: 90, distance: 55.5
click at [46, 85] on img at bounding box center [54, 80] width 47 height 59
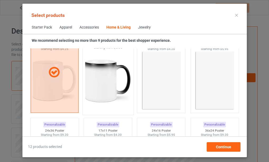
click at [110, 88] on img at bounding box center [108, 81] width 50 height 62
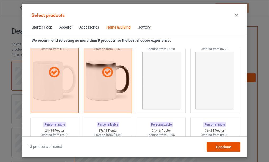
click at [223, 146] on span "Continue" at bounding box center [223, 147] width 15 height 4
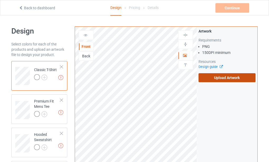
click at [220, 78] on label "Upload Artwork" at bounding box center [227, 77] width 57 height 9
click at [0, 0] on input "Upload Artwork" at bounding box center [0, 0] width 0 height 0
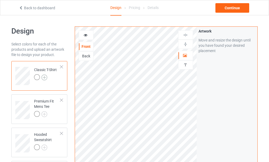
click at [44, 77] on img at bounding box center [44, 77] width 6 height 6
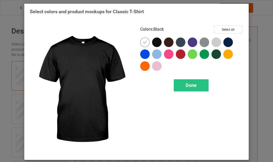
click at [156, 42] on div at bounding box center [157, 43] width 10 height 10
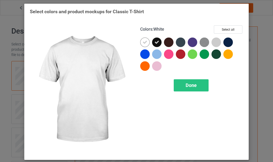
click at [143, 43] on icon at bounding box center [145, 42] width 5 height 5
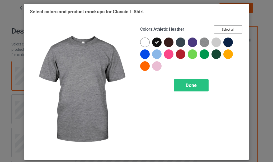
click at [223, 30] on button "Select all" at bounding box center [228, 29] width 29 height 8
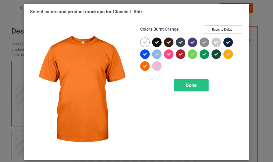
click at [143, 66] on icon at bounding box center [145, 66] width 5 height 5
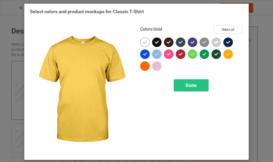
click at [226, 54] on icon at bounding box center [228, 54] width 5 height 5
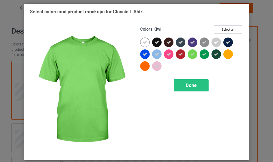
click at [190, 54] on icon at bounding box center [192, 54] width 5 height 5
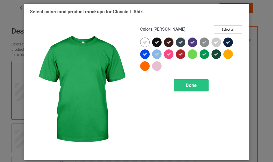
click at [202, 53] on icon at bounding box center [204, 54] width 5 height 5
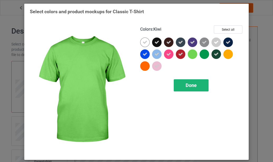
click at [187, 86] on span "Done" at bounding box center [191, 85] width 11 height 6
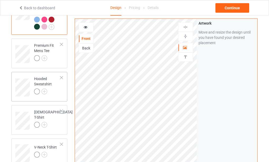
scroll to position [79, 0]
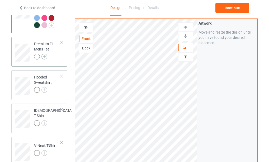
click at [44, 56] on img at bounding box center [44, 57] width 6 height 6
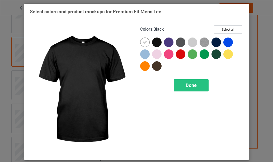
drag, startPoint x: 157, startPoint y: 42, endPoint x: 152, endPoint y: 47, distance: 7.1
click at [157, 42] on div at bounding box center [157, 43] width 10 height 10
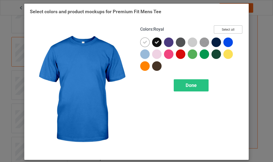
click at [226, 31] on button "Select all" at bounding box center [228, 29] width 29 height 8
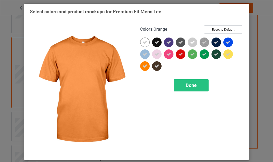
click at [143, 67] on icon at bounding box center [145, 66] width 5 height 5
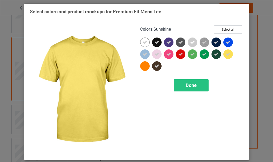
click at [227, 54] on icon at bounding box center [228, 54] width 5 height 5
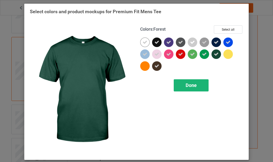
click at [189, 86] on span "Done" at bounding box center [191, 85] width 11 height 6
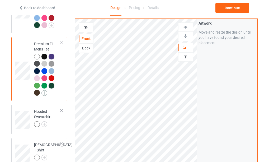
click at [44, 92] on img at bounding box center [44, 93] width 6 height 6
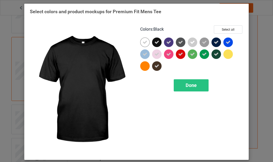
click at [156, 43] on icon at bounding box center [157, 42] width 5 height 5
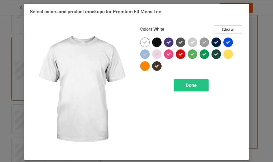
drag, startPoint x: 143, startPoint y: 42, endPoint x: 162, endPoint y: 43, distance: 18.2
click at [143, 42] on icon at bounding box center [145, 42] width 5 height 5
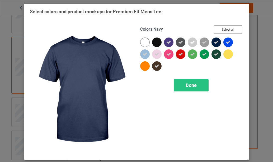
click at [225, 30] on button "Select all" at bounding box center [228, 29] width 29 height 8
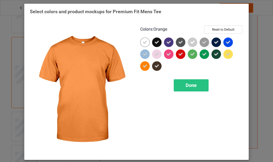
click at [145, 67] on icon at bounding box center [145, 66] width 5 height 5
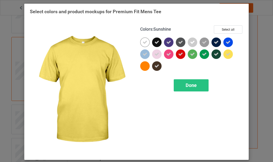
click at [228, 55] on icon at bounding box center [228, 54] width 5 height 5
click at [190, 85] on span "Done" at bounding box center [191, 85] width 11 height 6
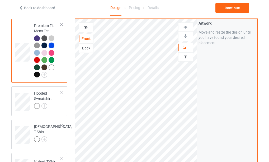
scroll to position [106, 0]
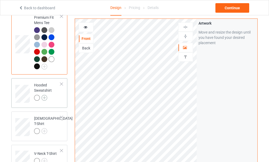
click at [45, 98] on img at bounding box center [44, 98] width 6 height 6
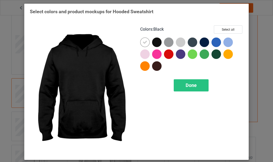
click at [156, 42] on div at bounding box center [157, 43] width 10 height 10
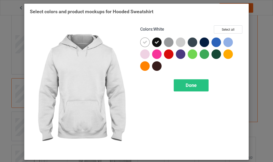
click at [144, 43] on icon at bounding box center [145, 42] width 5 height 5
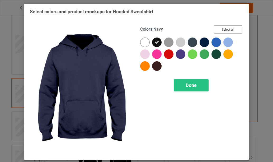
click at [225, 29] on button "Select all" at bounding box center [228, 29] width 29 height 8
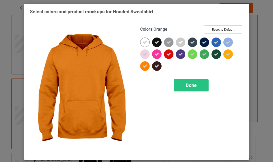
drag, startPoint x: 144, startPoint y: 67, endPoint x: 189, endPoint y: 66, distance: 44.7
click at [145, 67] on icon at bounding box center [145, 66] width 5 height 5
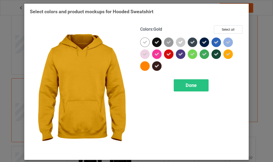
click at [227, 54] on icon at bounding box center [228, 54] width 5 height 5
click at [188, 85] on span "Done" at bounding box center [191, 85] width 11 height 6
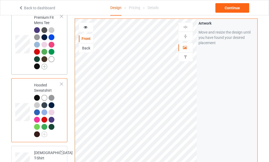
click at [43, 67] on img at bounding box center [44, 67] width 6 height 6
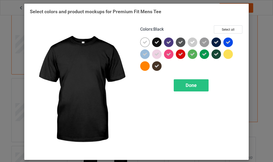
click at [155, 43] on icon at bounding box center [157, 42] width 5 height 5
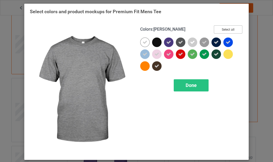
click at [228, 30] on button "Select all" at bounding box center [228, 29] width 29 height 8
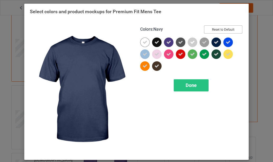
click at [222, 30] on button "Reset to Default" at bounding box center [223, 29] width 38 height 8
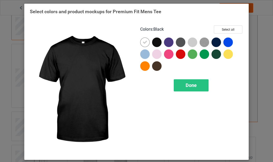
click at [156, 43] on div at bounding box center [157, 43] width 10 height 10
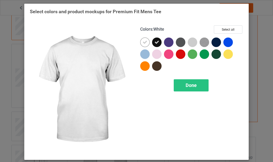
click at [144, 43] on icon at bounding box center [145, 42] width 5 height 5
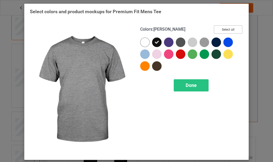
drag, startPoint x: 227, startPoint y: 29, endPoint x: 223, endPoint y: 31, distance: 4.3
click at [228, 29] on button "Select all" at bounding box center [228, 29] width 29 height 8
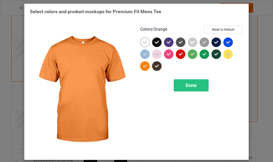
click at [144, 68] on icon at bounding box center [145, 66] width 5 height 5
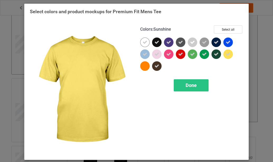
drag, startPoint x: 228, startPoint y: 55, endPoint x: 224, endPoint y: 58, distance: 5.3
click at [228, 56] on icon at bounding box center [228, 54] width 5 height 5
click at [191, 85] on span "Done" at bounding box center [191, 85] width 11 height 6
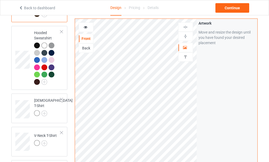
scroll to position [185, 0]
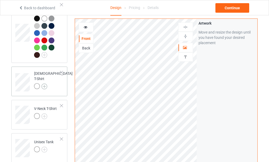
click at [44, 83] on img at bounding box center [44, 86] width 6 height 6
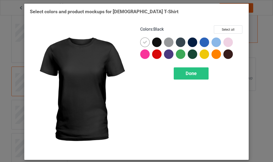
click at [156, 44] on div at bounding box center [157, 43] width 10 height 10
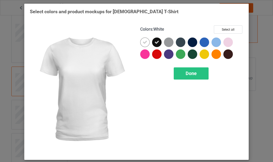
drag, startPoint x: 143, startPoint y: 44, endPoint x: 161, endPoint y: 41, distance: 18.5
click at [143, 44] on icon at bounding box center [145, 42] width 5 height 5
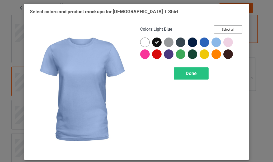
click at [226, 30] on button "Select all" at bounding box center [228, 29] width 29 height 8
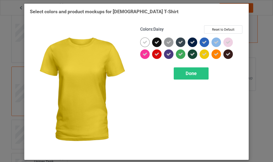
click at [202, 55] on icon at bounding box center [204, 54] width 5 height 5
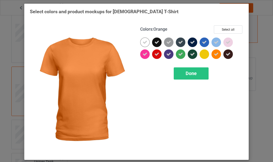
click at [215, 54] on icon at bounding box center [216, 54] width 5 height 5
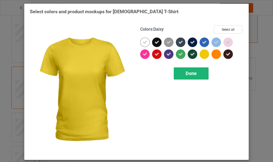
click at [189, 74] on span "Done" at bounding box center [191, 74] width 11 height 6
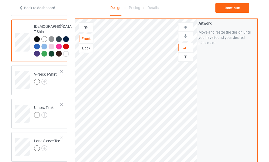
scroll to position [238, 0]
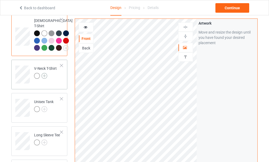
click at [43, 79] on img at bounding box center [44, 76] width 6 height 6
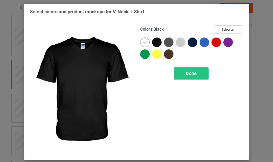
click at [156, 42] on div at bounding box center [157, 43] width 10 height 10
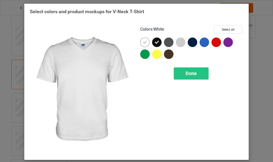
click at [145, 43] on icon at bounding box center [145, 42] width 5 height 5
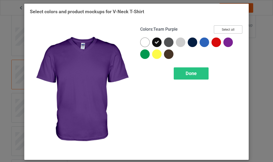
drag, startPoint x: 226, startPoint y: 29, endPoint x: 185, endPoint y: 45, distance: 44.2
click at [227, 29] on button "Select all" at bounding box center [228, 29] width 29 height 8
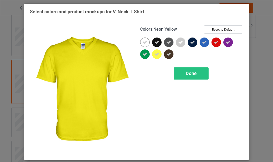
click at [156, 55] on icon at bounding box center [157, 54] width 5 height 5
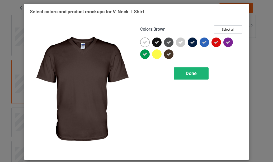
click at [190, 74] on span "Done" at bounding box center [191, 74] width 11 height 6
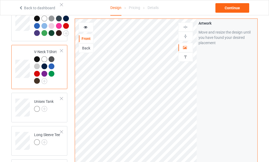
scroll to position [264, 0]
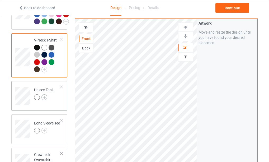
click at [45, 100] on img at bounding box center [44, 97] width 6 height 6
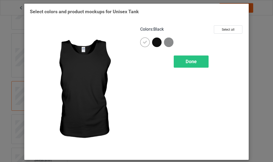
drag, startPoint x: 156, startPoint y: 43, endPoint x: 146, endPoint y: 44, distance: 10.6
click at [156, 43] on div at bounding box center [157, 43] width 10 height 10
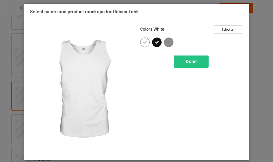
click at [143, 44] on icon at bounding box center [145, 42] width 5 height 5
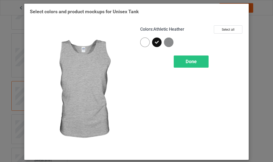
click at [168, 43] on img at bounding box center [169, 43] width 10 height 10
click at [191, 60] on span "Done" at bounding box center [191, 62] width 11 height 6
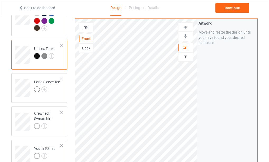
scroll to position [317, 0]
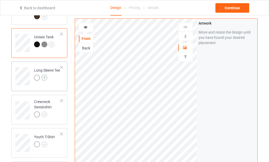
click at [43, 81] on img at bounding box center [44, 78] width 6 height 6
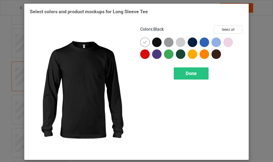
click at [154, 43] on div at bounding box center [157, 43] width 10 height 10
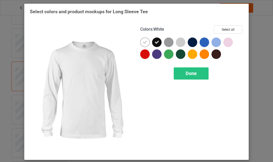
click at [143, 43] on icon at bounding box center [145, 42] width 5 height 5
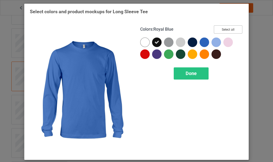
click at [224, 31] on button "Select all" at bounding box center [228, 29] width 29 height 8
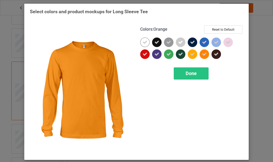
click at [203, 54] on icon at bounding box center [204, 54] width 5 height 5
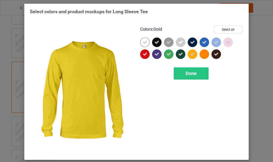
click at [190, 54] on icon at bounding box center [192, 54] width 5 height 5
click at [188, 73] on span "Done" at bounding box center [191, 74] width 11 height 6
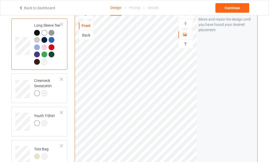
scroll to position [370, 0]
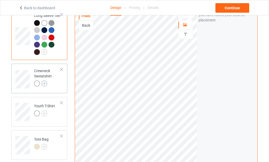
click at [45, 86] on img at bounding box center [44, 84] width 6 height 6
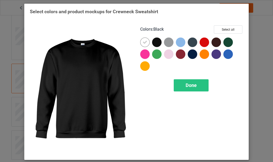
click at [154, 41] on div at bounding box center [157, 43] width 10 height 10
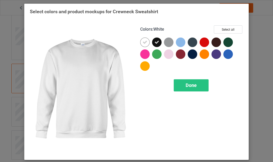
click at [143, 42] on icon at bounding box center [145, 42] width 5 height 5
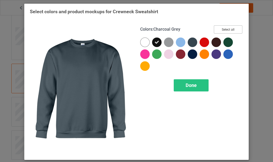
click at [226, 28] on button "Select all" at bounding box center [228, 29] width 29 height 8
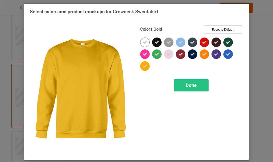
click at [144, 68] on icon at bounding box center [145, 66] width 5 height 5
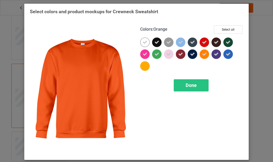
click at [200, 54] on div at bounding box center [205, 54] width 10 height 10
click at [189, 86] on span "Done" at bounding box center [191, 85] width 11 height 6
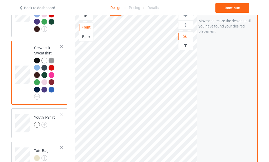
scroll to position [423, 0]
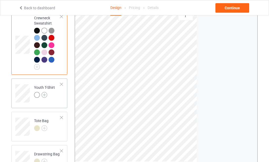
click at [44, 98] on img at bounding box center [44, 95] width 6 height 6
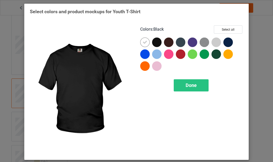
click at [156, 41] on div at bounding box center [157, 43] width 10 height 10
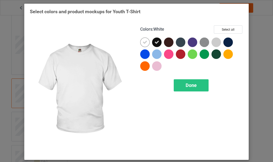
click at [143, 43] on icon at bounding box center [145, 42] width 5 height 5
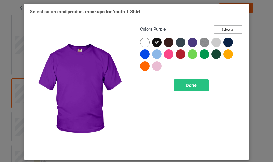
click at [225, 29] on button "Select all" at bounding box center [228, 29] width 29 height 8
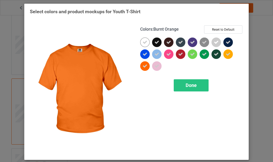
drag, startPoint x: 143, startPoint y: 67, endPoint x: 217, endPoint y: 63, distance: 74.0
click at [144, 67] on icon at bounding box center [145, 66] width 5 height 5
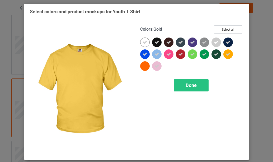
click at [226, 54] on icon at bounding box center [228, 54] width 5 height 5
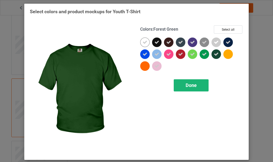
click at [189, 86] on span "Done" at bounding box center [191, 85] width 11 height 6
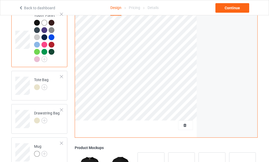
scroll to position [502, 0]
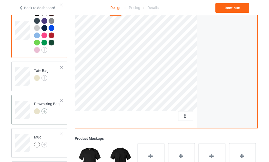
click at [43, 114] on img at bounding box center [44, 111] width 6 height 6
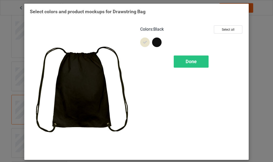
drag, startPoint x: 156, startPoint y: 41, endPoint x: 152, endPoint y: 42, distance: 3.7
click at [156, 41] on div at bounding box center [157, 43] width 10 height 10
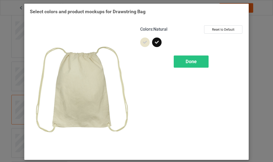
click at [144, 42] on icon at bounding box center [145, 42] width 5 height 5
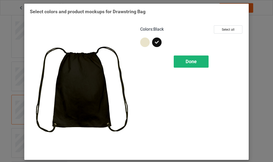
click at [192, 62] on span "Done" at bounding box center [191, 62] width 11 height 6
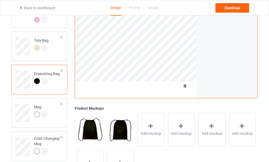
scroll to position [584, 0]
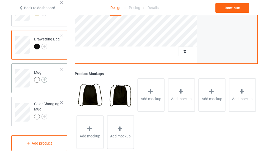
click at [43, 78] on img at bounding box center [44, 80] width 6 height 6
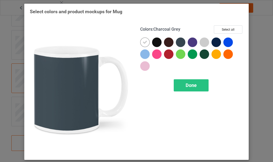
click at [179, 41] on div at bounding box center [181, 43] width 10 height 10
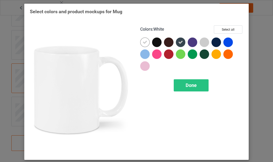
click at [143, 40] on icon at bounding box center [145, 42] width 5 height 5
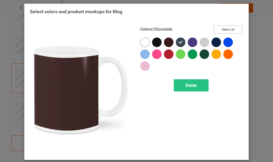
click at [229, 28] on button "Select all" at bounding box center [228, 29] width 29 height 8
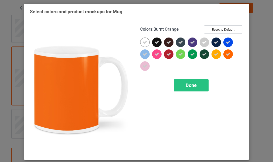
click at [226, 54] on icon at bounding box center [228, 54] width 5 height 5
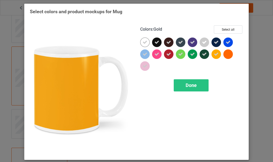
click at [216, 54] on icon at bounding box center [216, 54] width 5 height 5
click at [189, 85] on span "Done" at bounding box center [191, 85] width 11 height 6
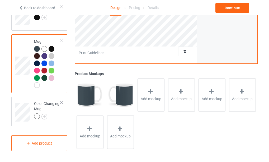
scroll to position [610, 0]
click at [44, 119] on img at bounding box center [44, 117] width 6 height 6
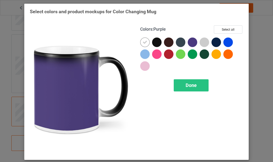
drag, startPoint x: 192, startPoint y: 42, endPoint x: 185, endPoint y: 43, distance: 6.1
click at [192, 42] on div at bounding box center [193, 43] width 10 height 10
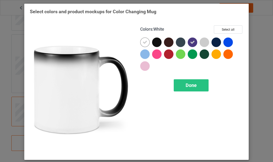
click at [145, 43] on icon at bounding box center [145, 42] width 5 height 5
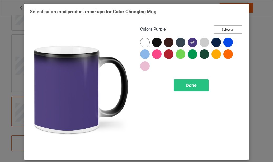
click at [228, 28] on button "Select all" at bounding box center [228, 29] width 29 height 8
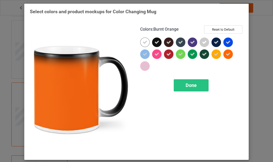
click at [227, 54] on icon at bounding box center [228, 54] width 5 height 5
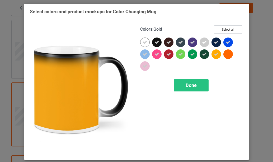
click at [215, 54] on icon at bounding box center [216, 54] width 5 height 5
click at [187, 86] on span "Done" at bounding box center [191, 85] width 11 height 6
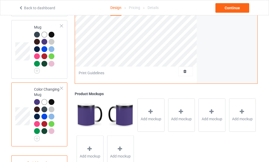
scroll to position [557, 0]
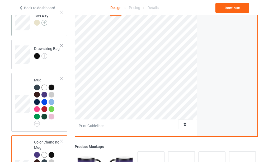
click at [44, 26] on img at bounding box center [44, 23] width 6 height 6
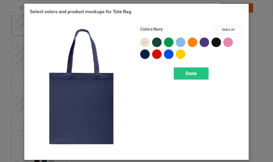
click at [146, 54] on div at bounding box center [145, 54] width 10 height 10
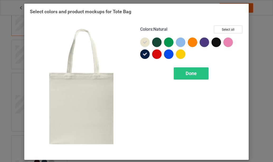
click at [144, 43] on icon at bounding box center [145, 42] width 5 height 5
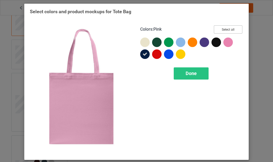
click at [226, 29] on button "Select all" at bounding box center [228, 29] width 29 height 8
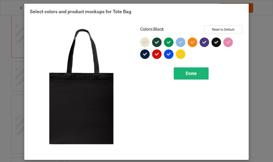
click at [192, 73] on span "Done" at bounding box center [191, 74] width 11 height 6
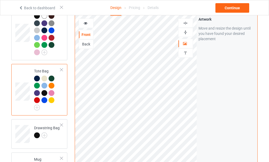
scroll to position [478, 0]
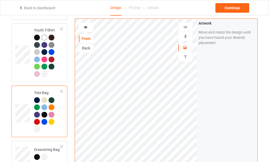
click at [88, 49] on div "Back" at bounding box center [86, 47] width 14 height 5
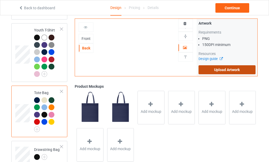
click at [218, 70] on label "Upload Artwork" at bounding box center [227, 69] width 57 height 9
click at [0, 0] on input "Upload Artwork" at bounding box center [0, 0] width 0 height 0
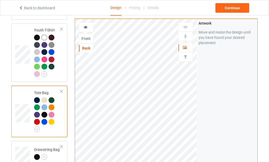
click at [88, 40] on div "Front" at bounding box center [86, 38] width 14 height 5
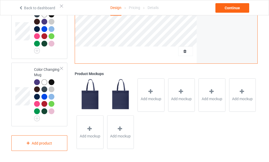
scroll to position [669, 0]
click at [234, 8] on div "Continue" at bounding box center [233, 8] width 34 height 10
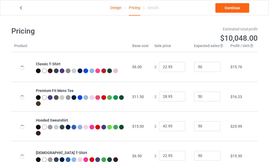
type input "26.95"
type input "32.95"
type input "46.95"
type input "26.95"
type input "30.95"
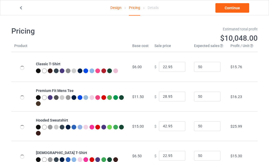
type input "28.95"
type input "31.95"
type input "39.95"
type input "26.95"
type input "23.95"
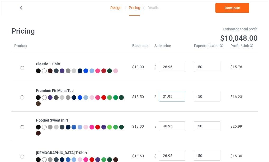
click at [175, 98] on input "31.95" at bounding box center [172, 97] width 26 height 10
type input "30.95"
click at [175, 97] on input "30.95" at bounding box center [172, 97] width 26 height 10
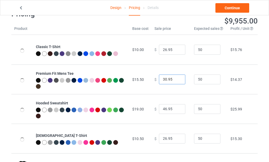
scroll to position [26, 0]
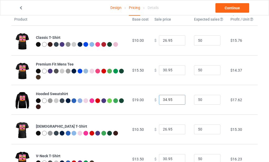
type input "34.95"
click at [176, 101] on input "34.95" at bounding box center [172, 100] width 26 height 10
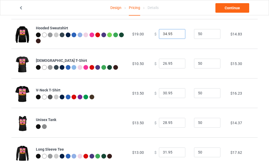
scroll to position [106, 0]
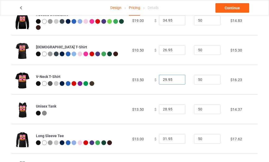
click at [176, 81] on input "29.95" at bounding box center [172, 80] width 26 height 10
type input "28.95"
click at [176, 81] on input "28.95" at bounding box center [172, 80] width 26 height 10
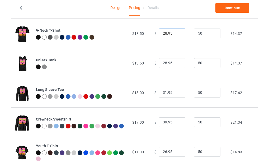
scroll to position [158, 0]
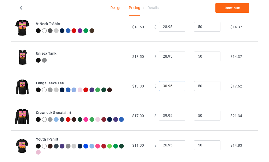
click at [176, 87] on input "30.95" at bounding box center [172, 86] width 26 height 10
click at [176, 87] on input "29.95" at bounding box center [172, 86] width 26 height 10
type input "28.95"
click at [176, 87] on input "28.95" at bounding box center [172, 86] width 26 height 10
click at [176, 116] on input "38.95" at bounding box center [172, 116] width 26 height 10
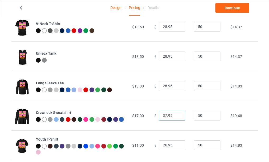
click at [175, 116] on input "37.95" at bounding box center [172, 116] width 26 height 10
click at [175, 116] on input "36.95" at bounding box center [172, 116] width 26 height 10
click at [175, 116] on input "35.95" at bounding box center [172, 116] width 26 height 10
click at [175, 116] on input "34.95" at bounding box center [172, 116] width 26 height 10
click at [175, 116] on input "33.95" at bounding box center [172, 116] width 26 height 10
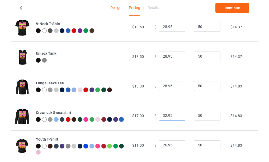
type input "32.95"
click at [175, 116] on input "32.95" at bounding box center [172, 116] width 26 height 10
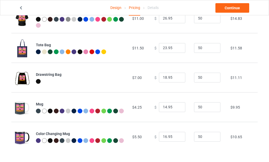
scroll to position [286, 0]
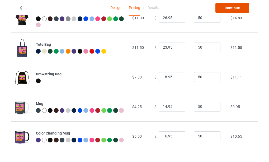
click at [232, 9] on link "Continue" at bounding box center [233, 8] width 34 height 10
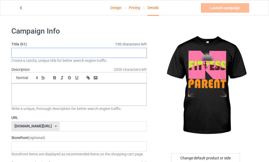
click at [54, 53] on input "text" at bounding box center [79, 53] width 136 height 10
type input "Fitness parent gym fitness lifestyle no pain no gain"
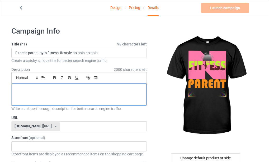
click at [85, 97] on div at bounding box center [79, 94] width 135 height 22
click at [55, 100] on div at bounding box center [79, 94] width 135 height 22
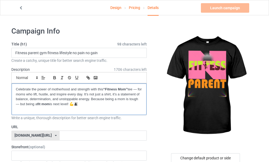
click at [127, 90] on strong "“Fitness Mom”" at bounding box center [115, 89] width 24 height 4
click at [50, 104] on strong "fit mom" at bounding box center [43, 104] width 12 height 4
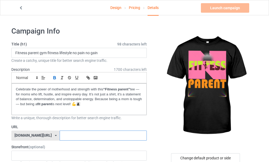
click at [60, 136] on input "text" at bounding box center [103, 135] width 87 height 10
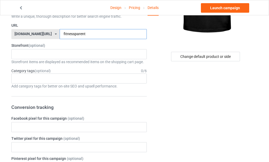
scroll to position [106, 0]
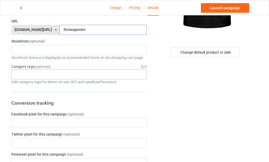
type input "fitnessparent"
click at [59, 75] on div "Age > [DEMOGRAPHIC_DATA] > 1 Age > [DEMOGRAPHIC_DATA] Months > 1 Month Age > [D…" at bounding box center [79, 74] width 136 height 10
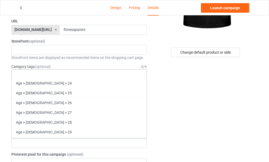
scroll to position [370, 0]
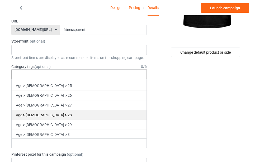
drag, startPoint x: 45, startPoint y: 124, endPoint x: 59, endPoint y: 119, distance: 14.1
click at [45, 123] on div "Age > [DEMOGRAPHIC_DATA] > 29" at bounding box center [79, 125] width 135 height 10
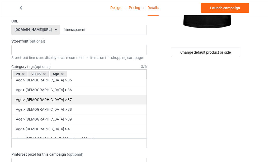
scroll to position [492, 0]
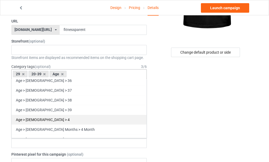
click at [43, 110] on div "Age > [DEMOGRAPHIC_DATA] > 39" at bounding box center [79, 110] width 135 height 10
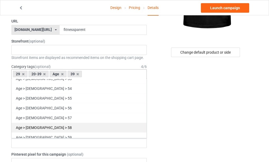
scroll to position [703, 0]
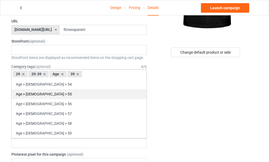
click at [45, 95] on div "Age > [DEMOGRAPHIC_DATA] > 55" at bounding box center [79, 94] width 135 height 10
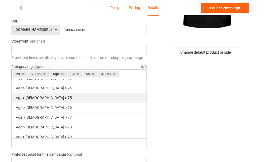
scroll to position [984, 0]
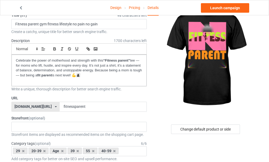
scroll to position [26, 0]
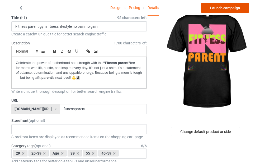
click at [222, 7] on link "Launch campaign" at bounding box center [225, 8] width 48 height 10
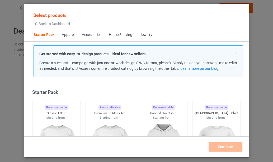
scroll to position [7, 0]
